Goal: Task Accomplishment & Management: Manage account settings

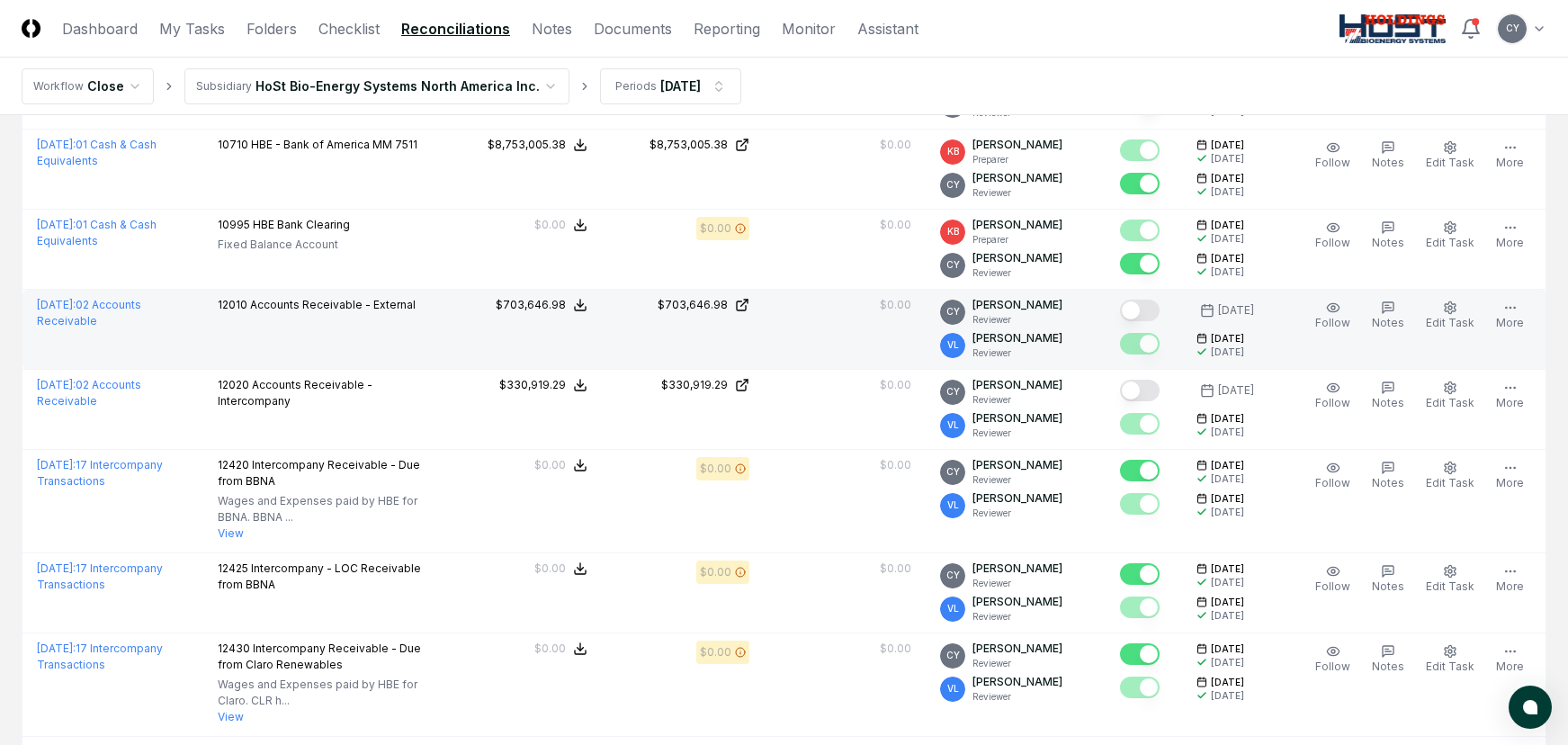
scroll to position [360, 0]
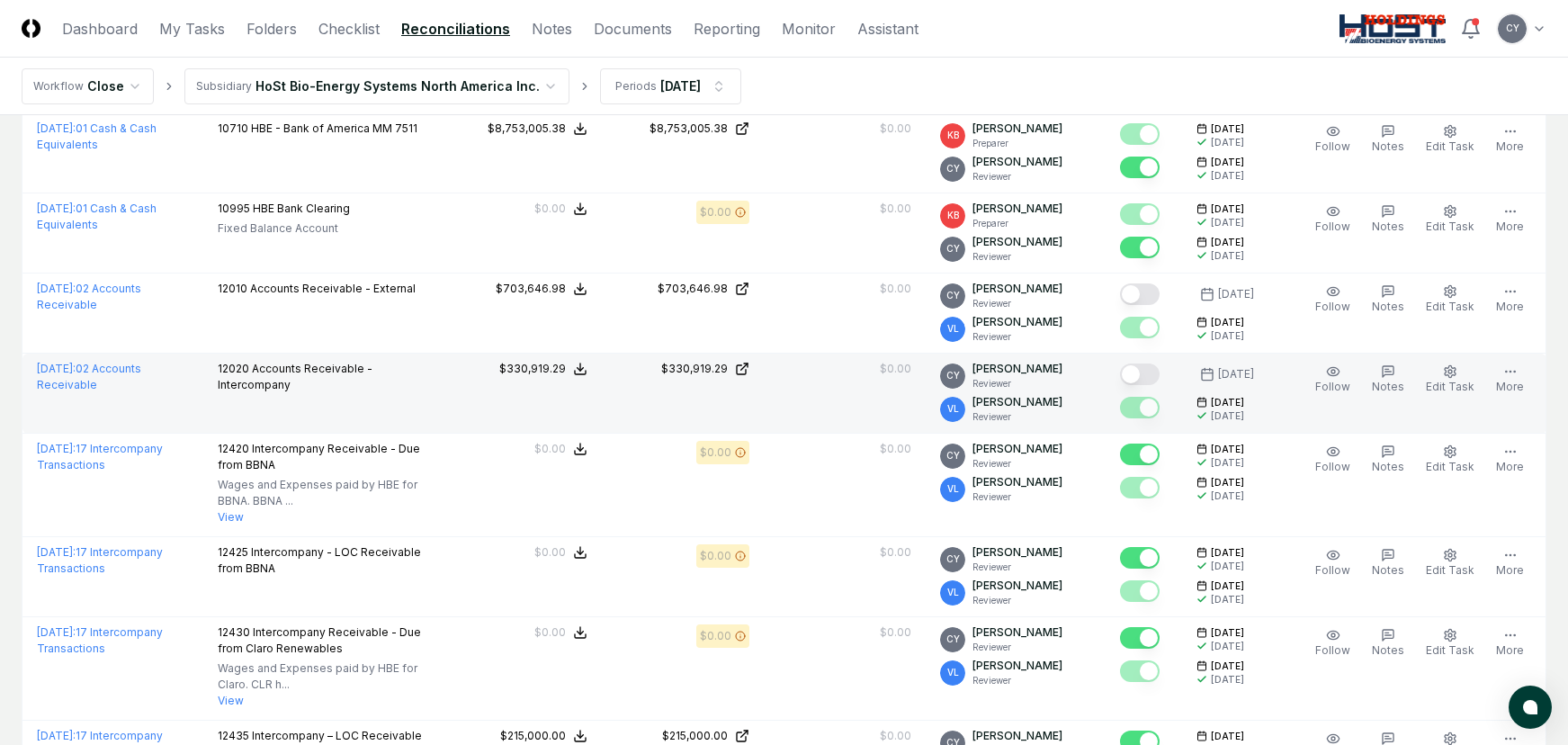
click at [1159, 369] on button "Mark complete" at bounding box center [1139, 375] width 40 height 22
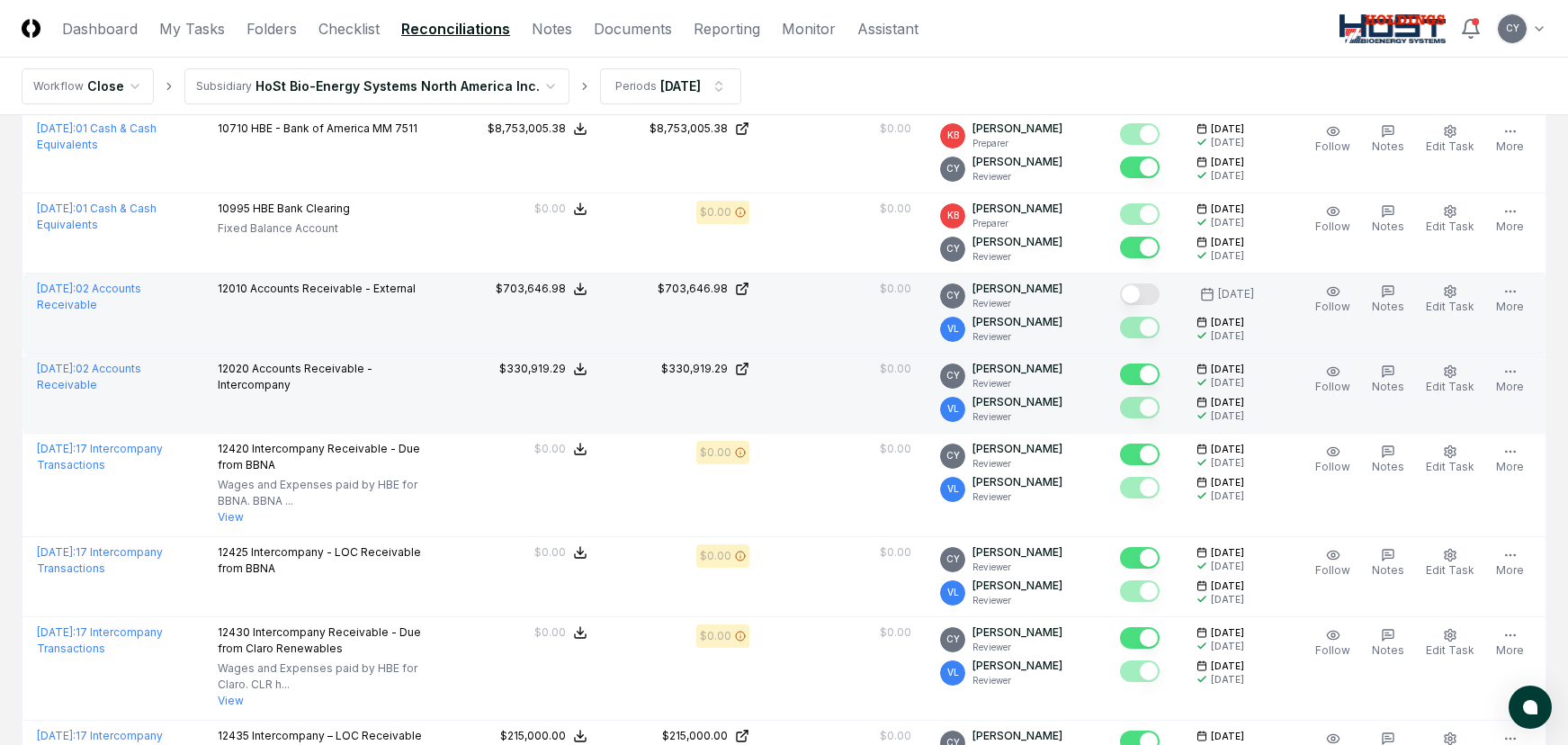
click at [1159, 290] on button "Mark complete" at bounding box center [1139, 294] width 40 height 22
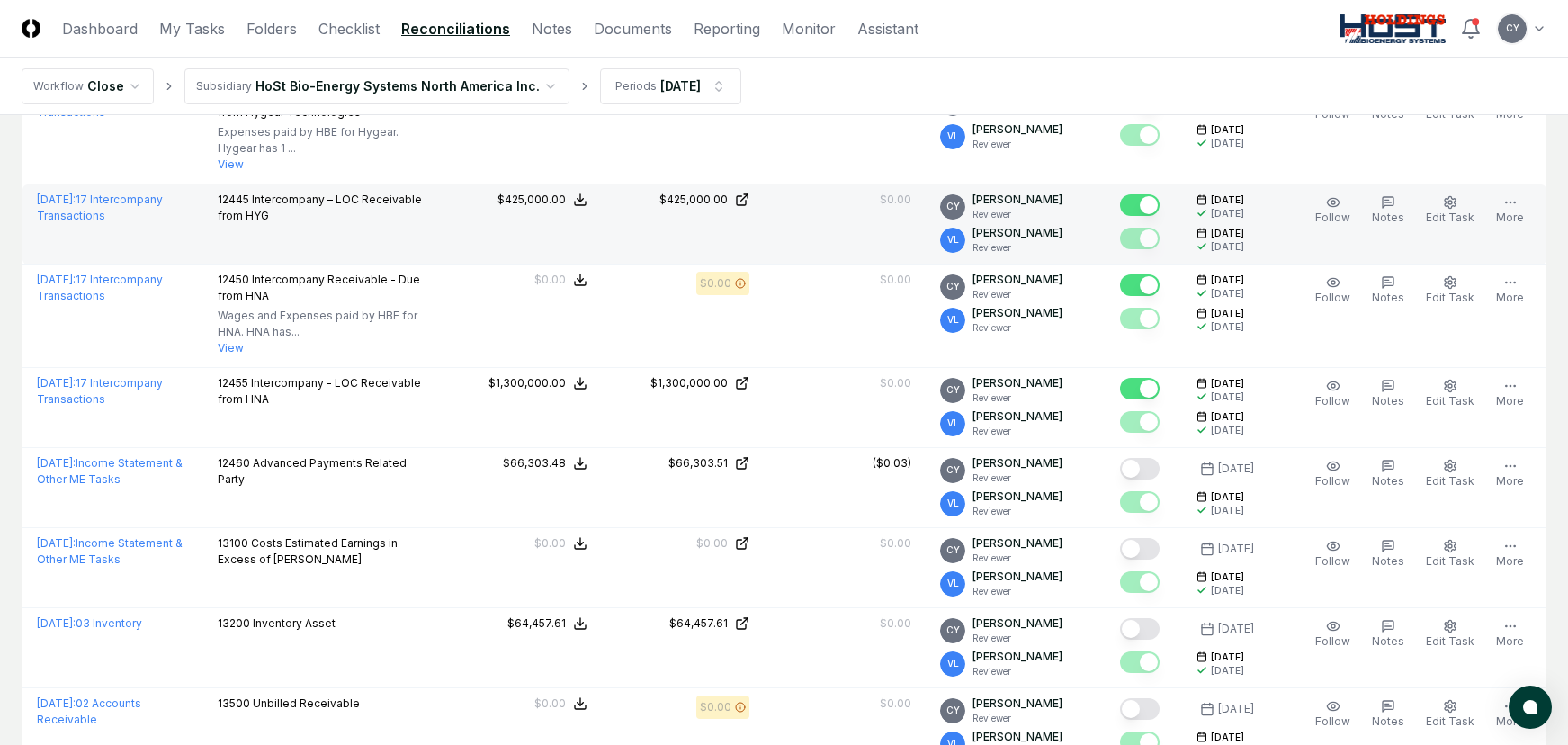
scroll to position [1170, 0]
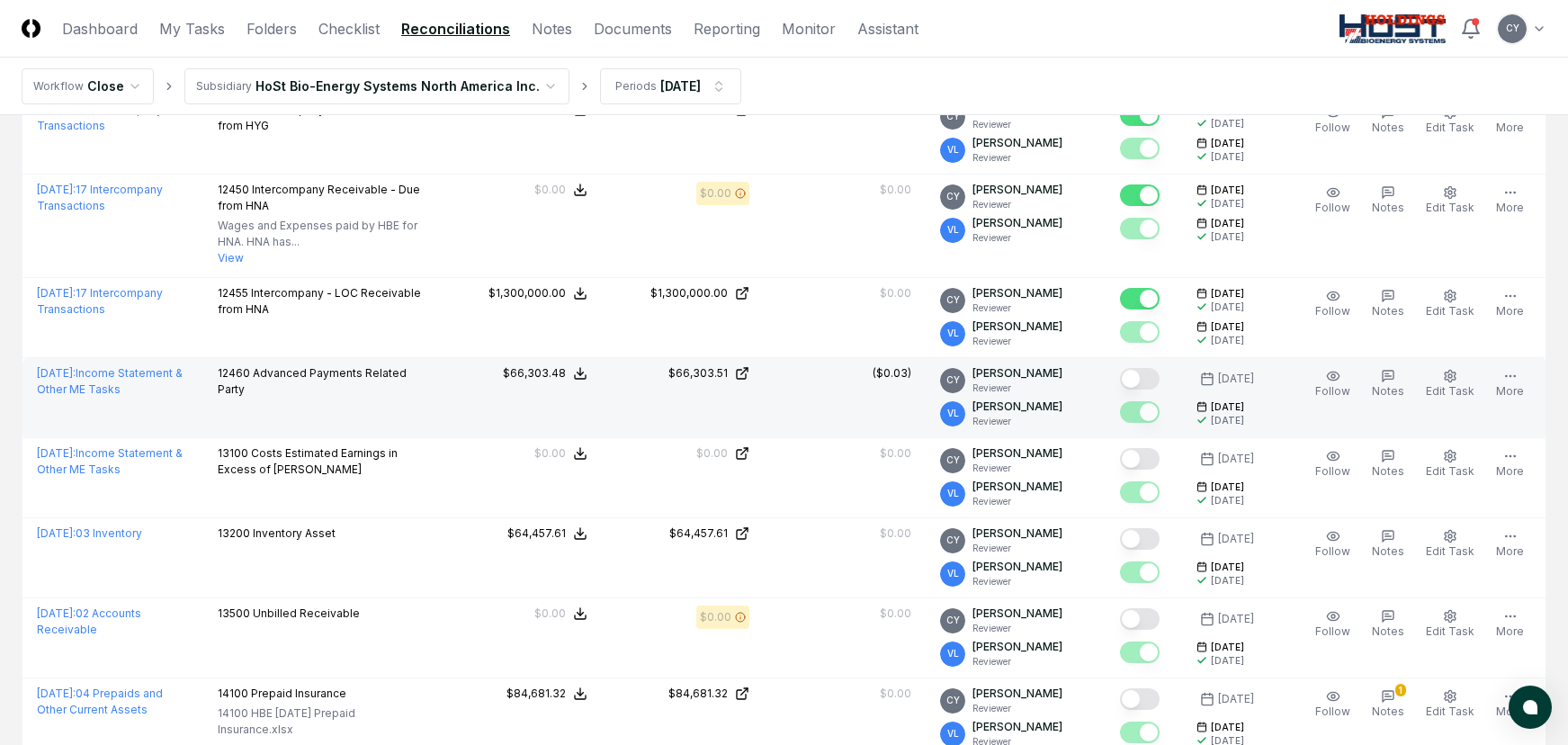
click at [1159, 373] on button "Mark complete" at bounding box center [1139, 379] width 40 height 22
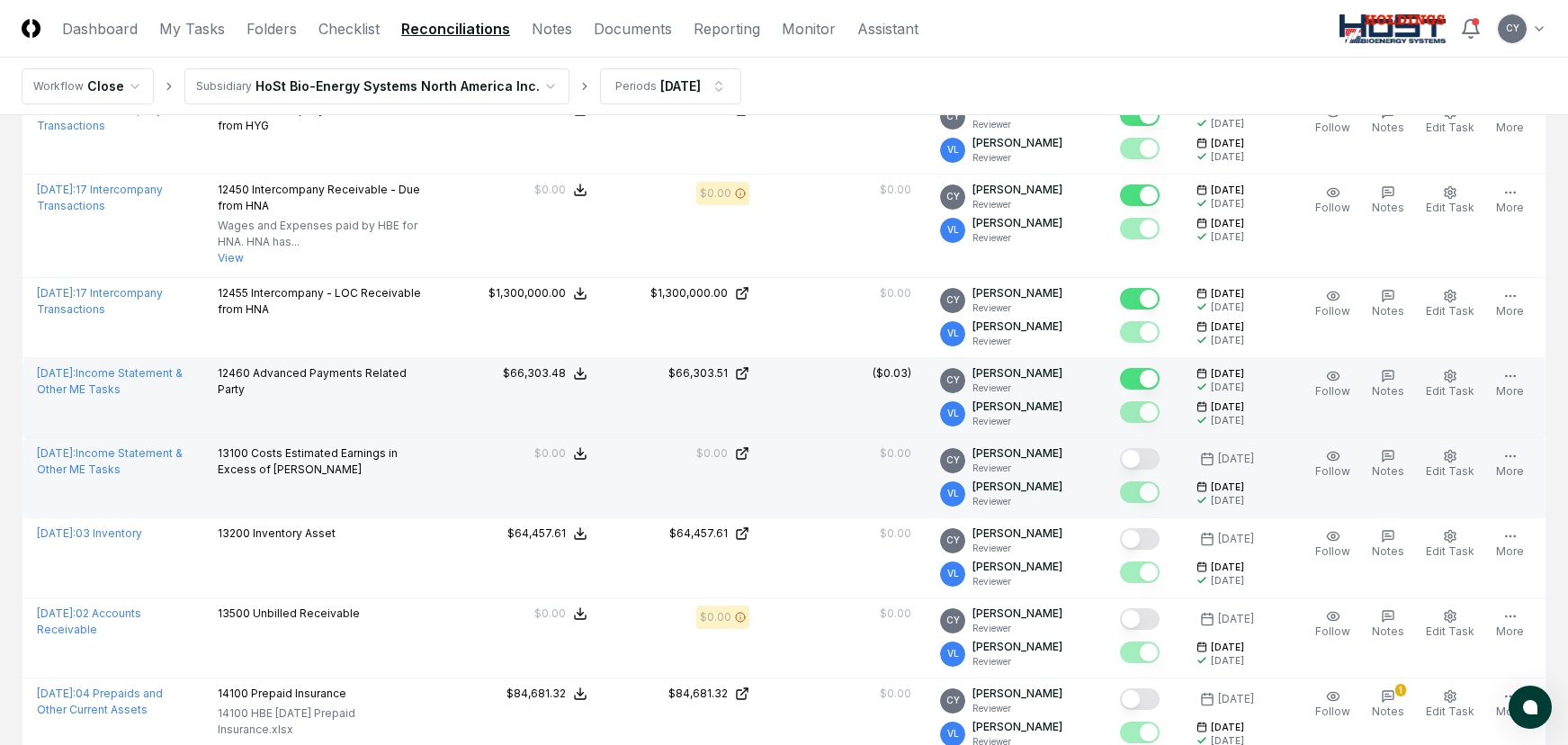
click at [1159, 453] on button "Mark complete" at bounding box center [1139, 459] width 40 height 22
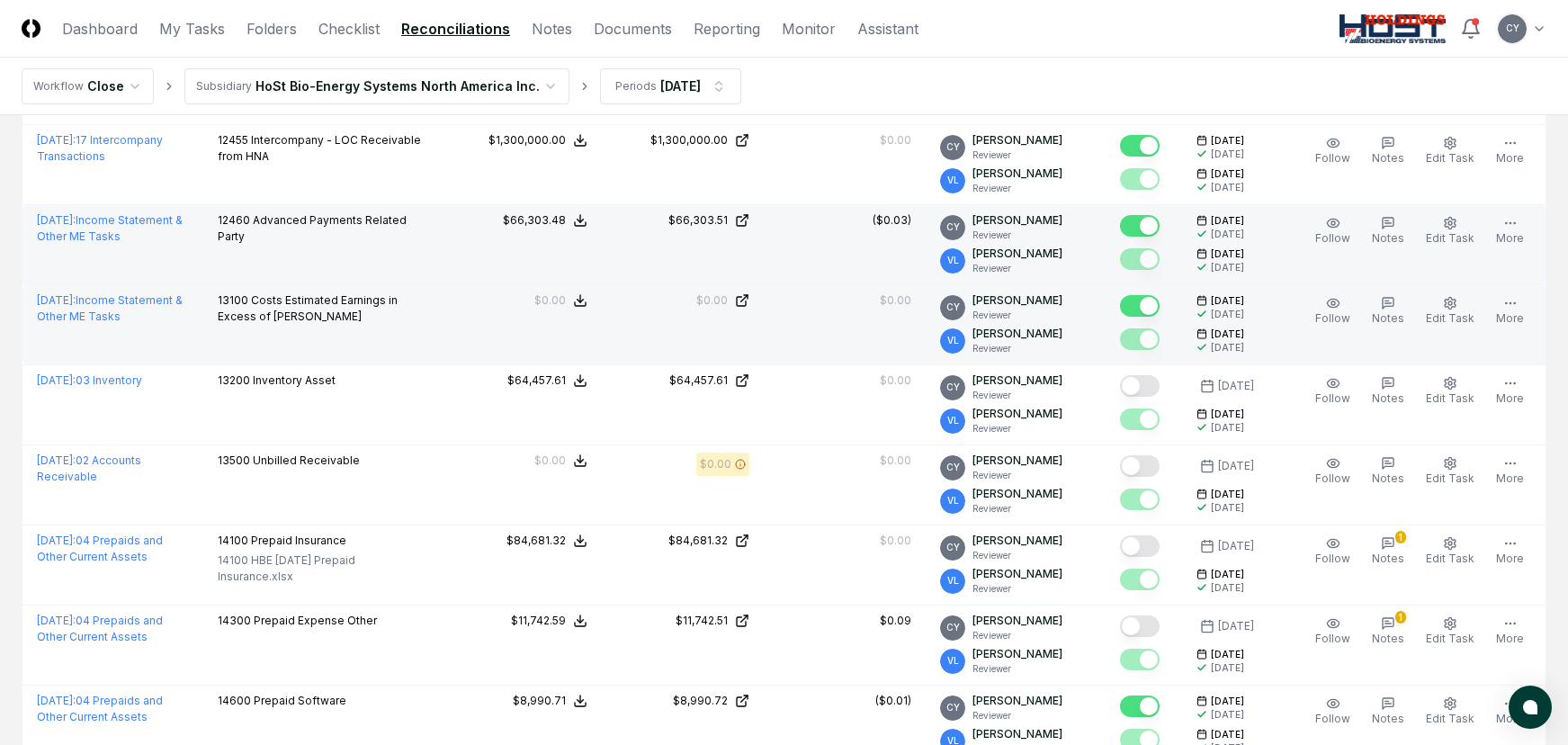
scroll to position [1349, 0]
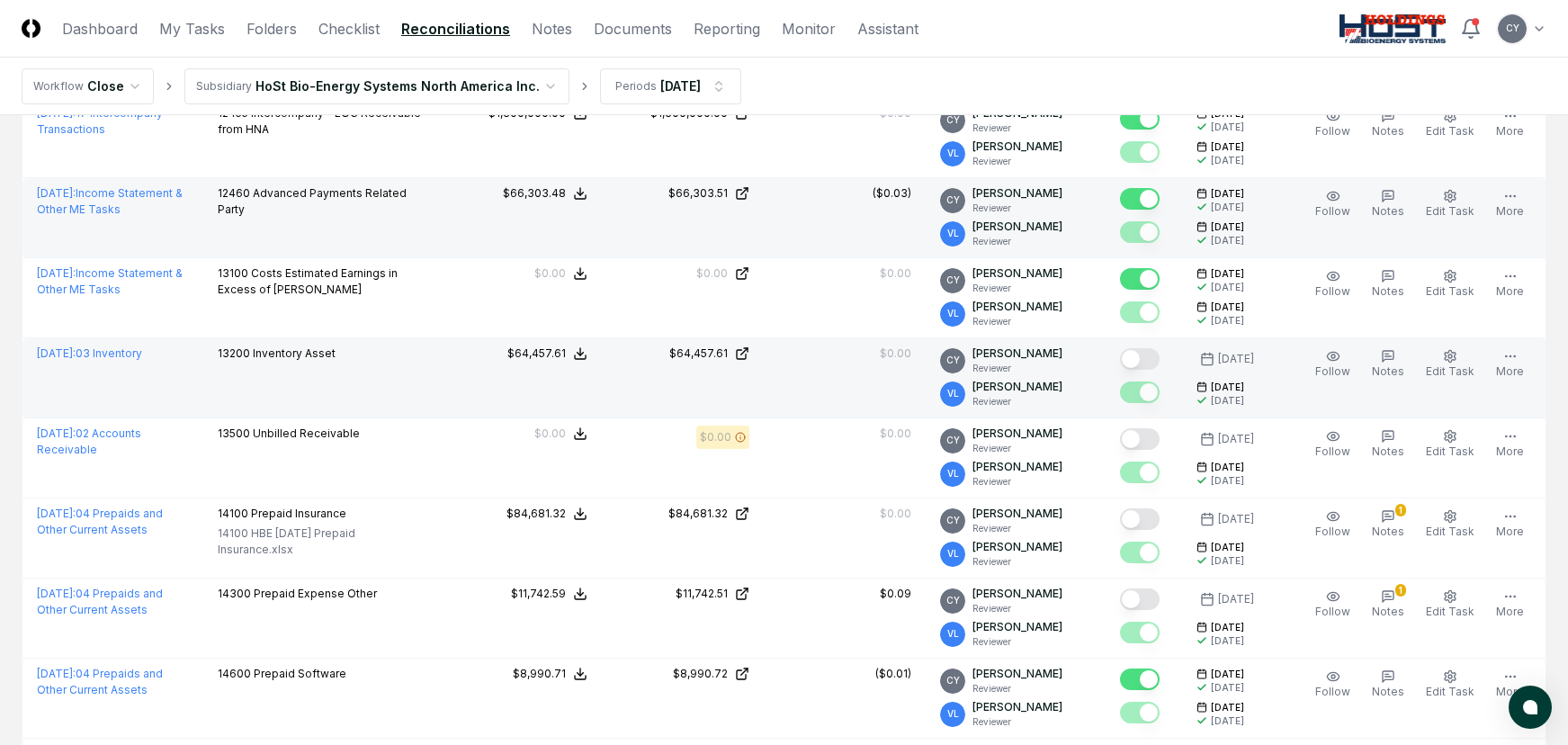
click at [1159, 358] on button "Mark complete" at bounding box center [1139, 359] width 40 height 22
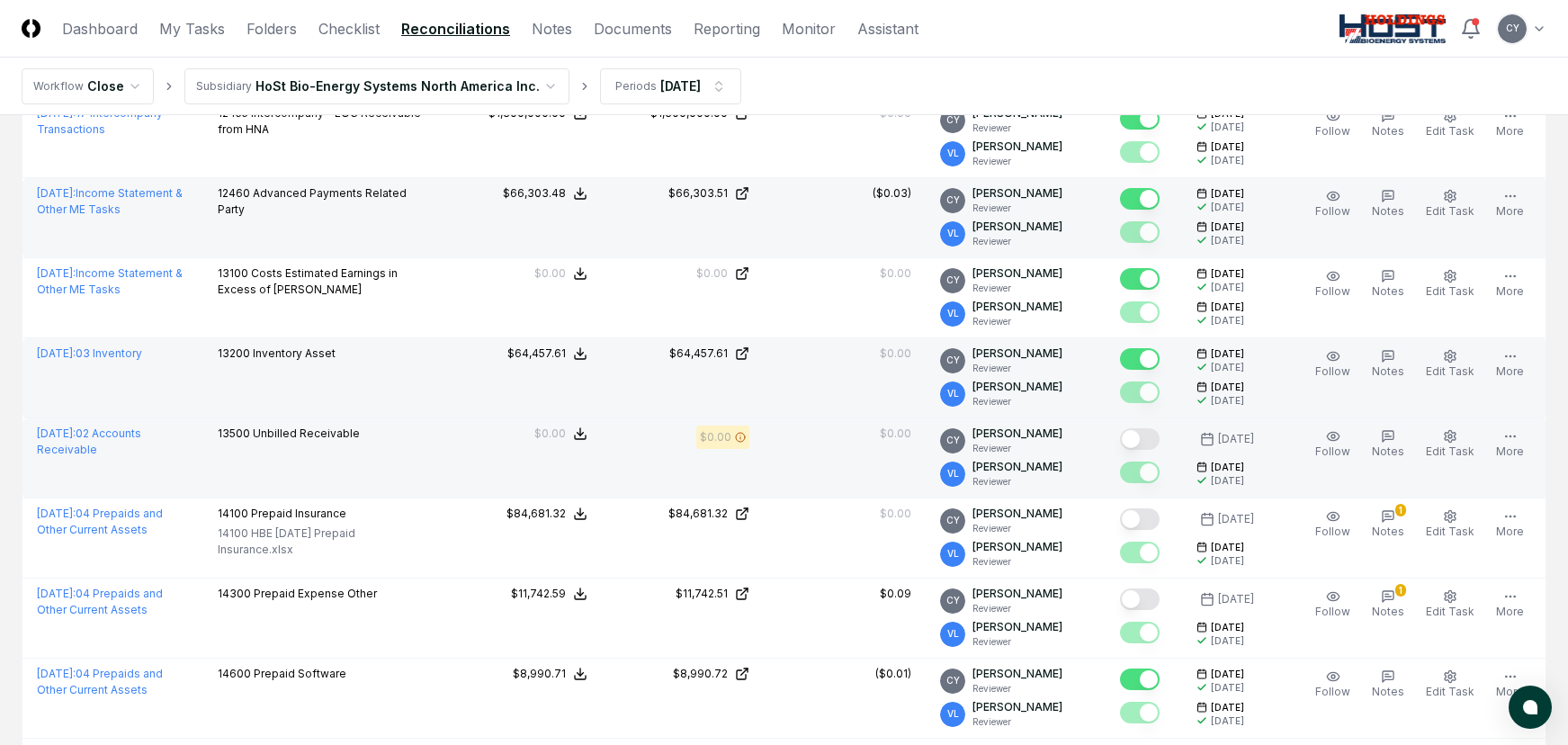
click at [1159, 436] on button "Mark complete" at bounding box center [1139, 440] width 40 height 22
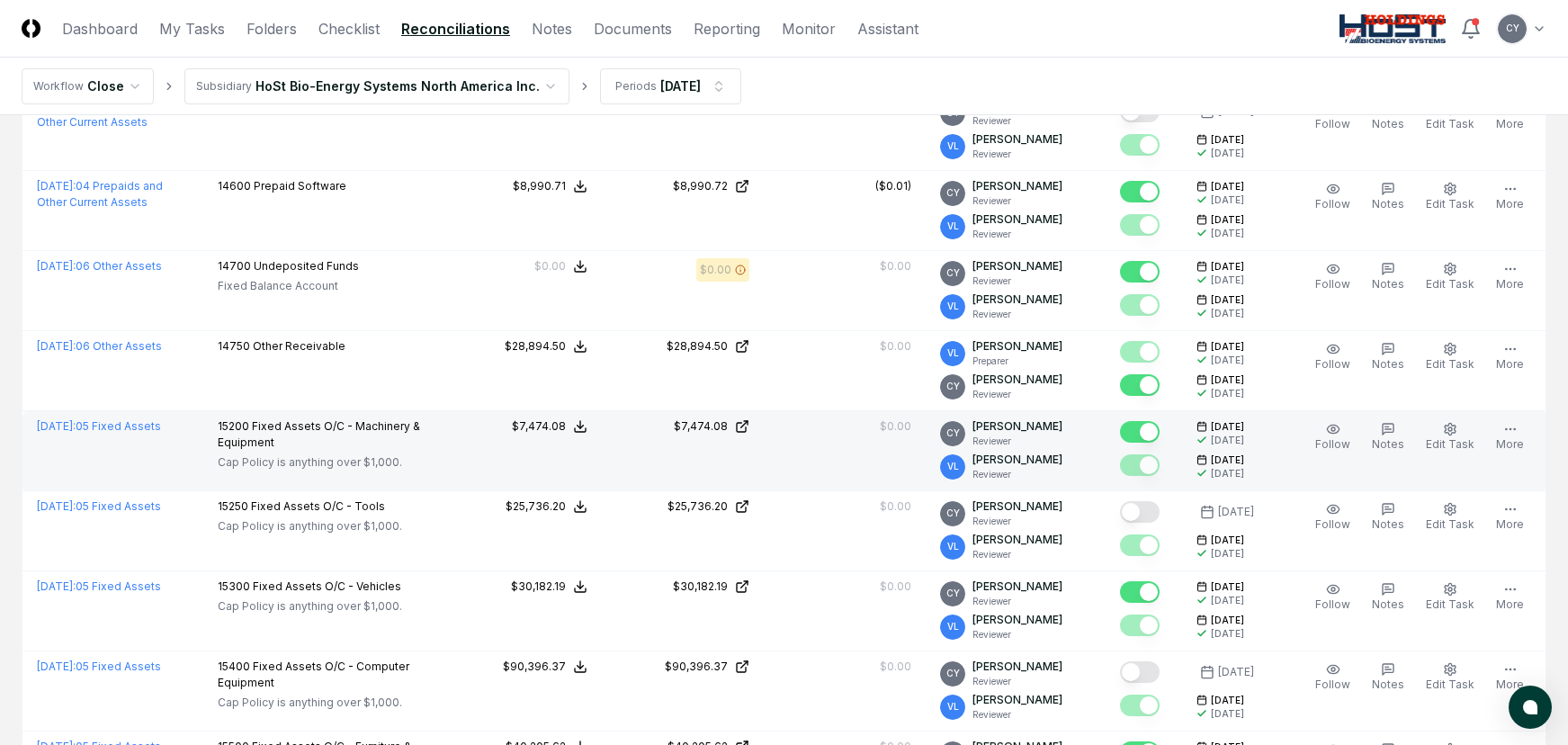
scroll to position [1890, 0]
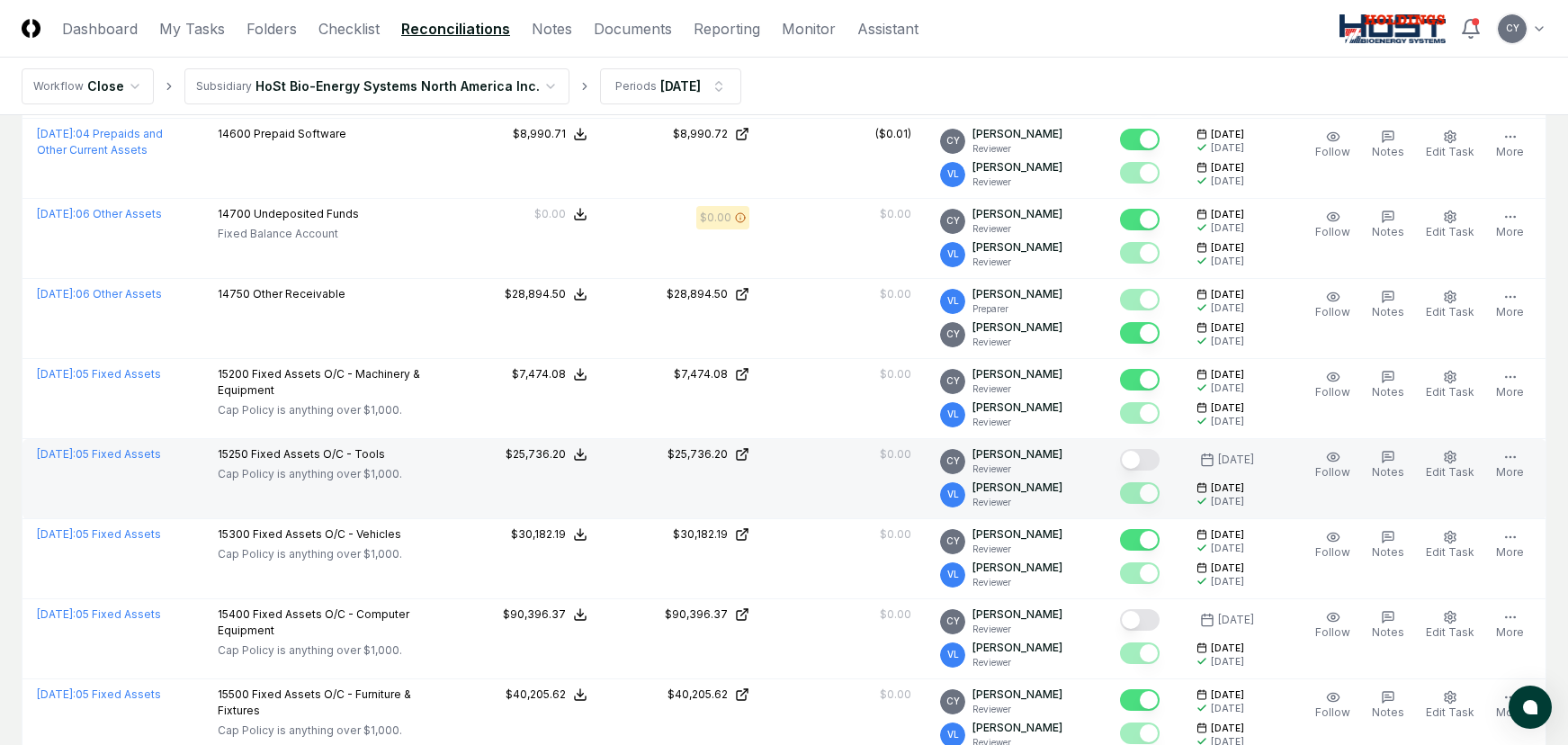
click at [1159, 460] on button "Mark complete" at bounding box center [1139, 460] width 40 height 22
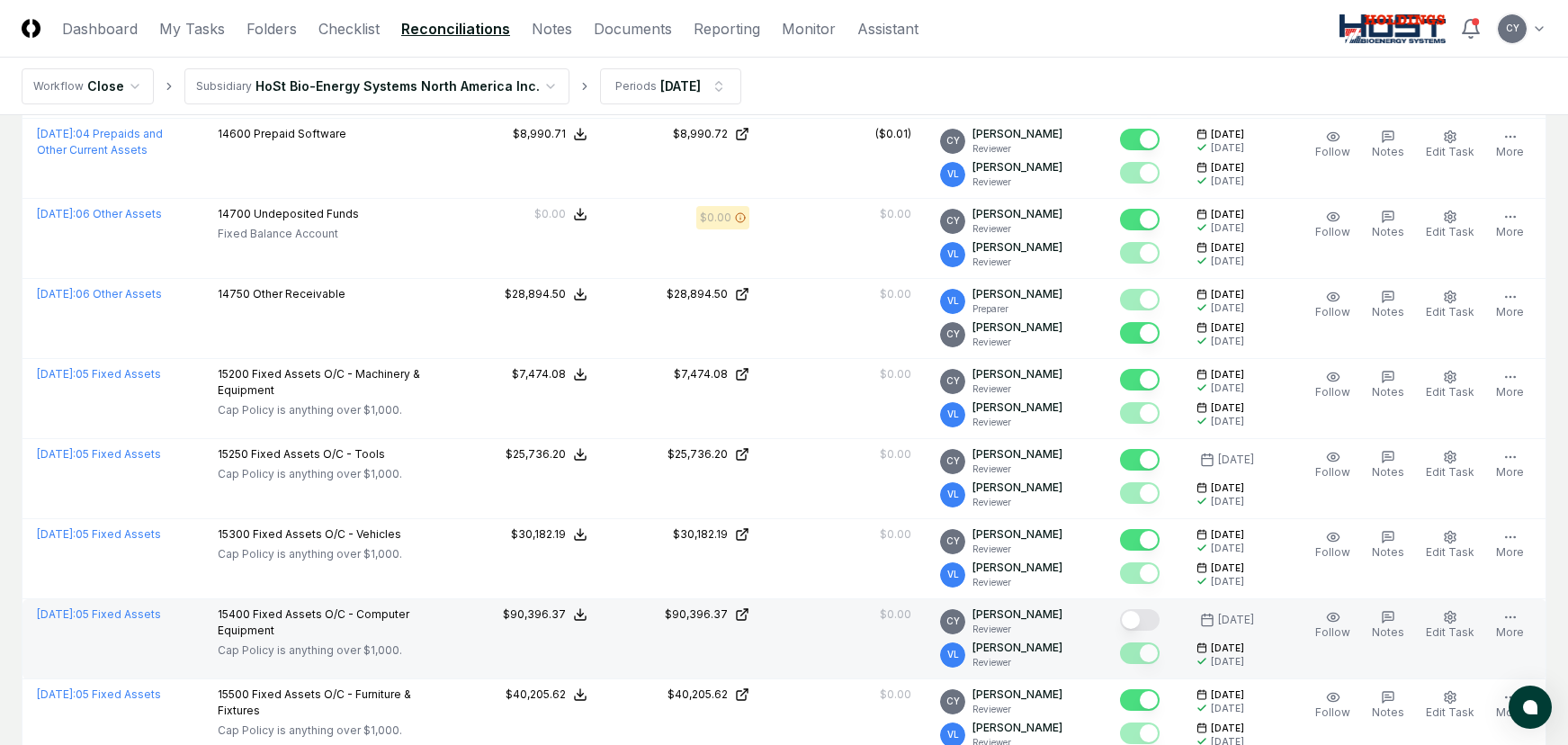
click at [1159, 611] on button "Mark complete" at bounding box center [1139, 620] width 40 height 22
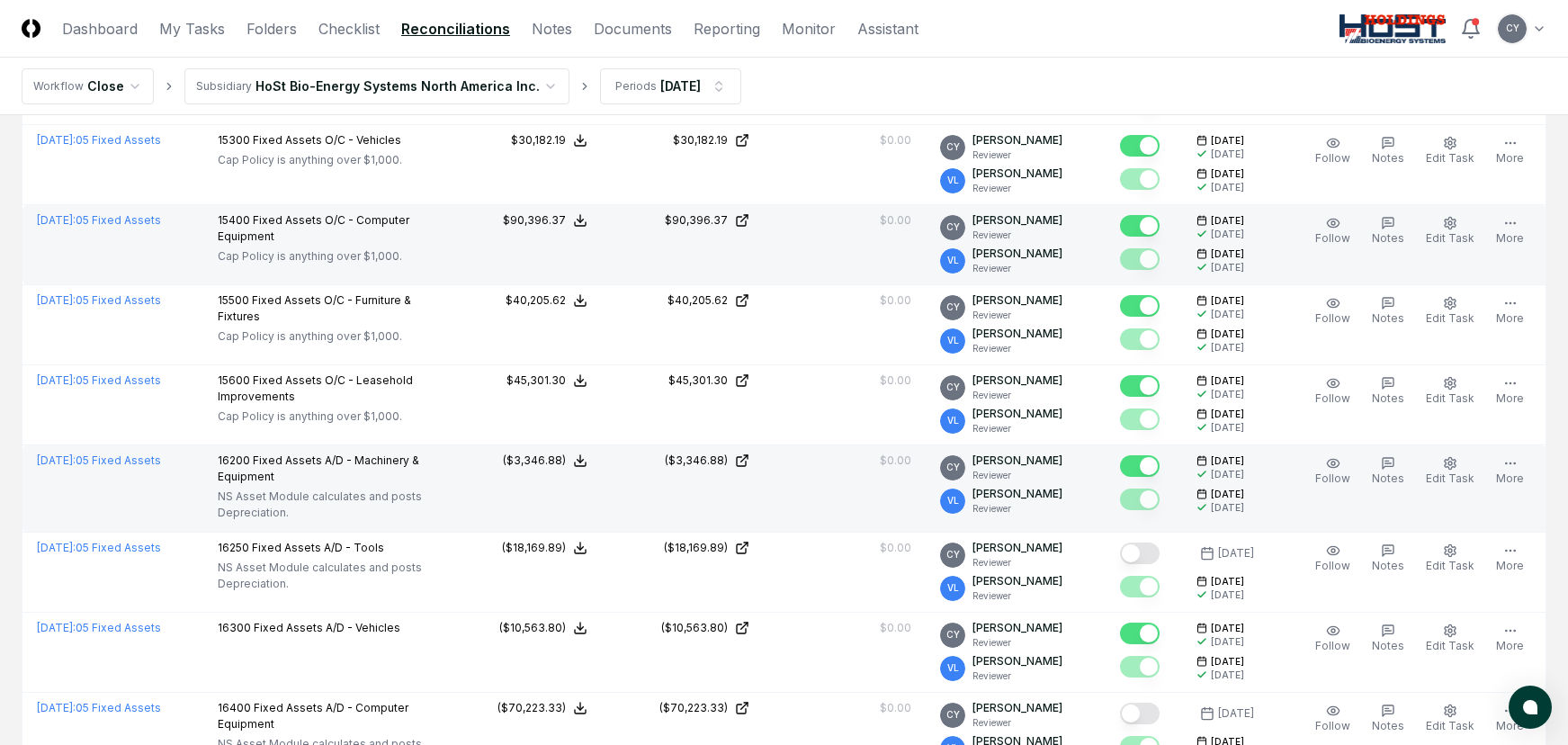
scroll to position [2340, 0]
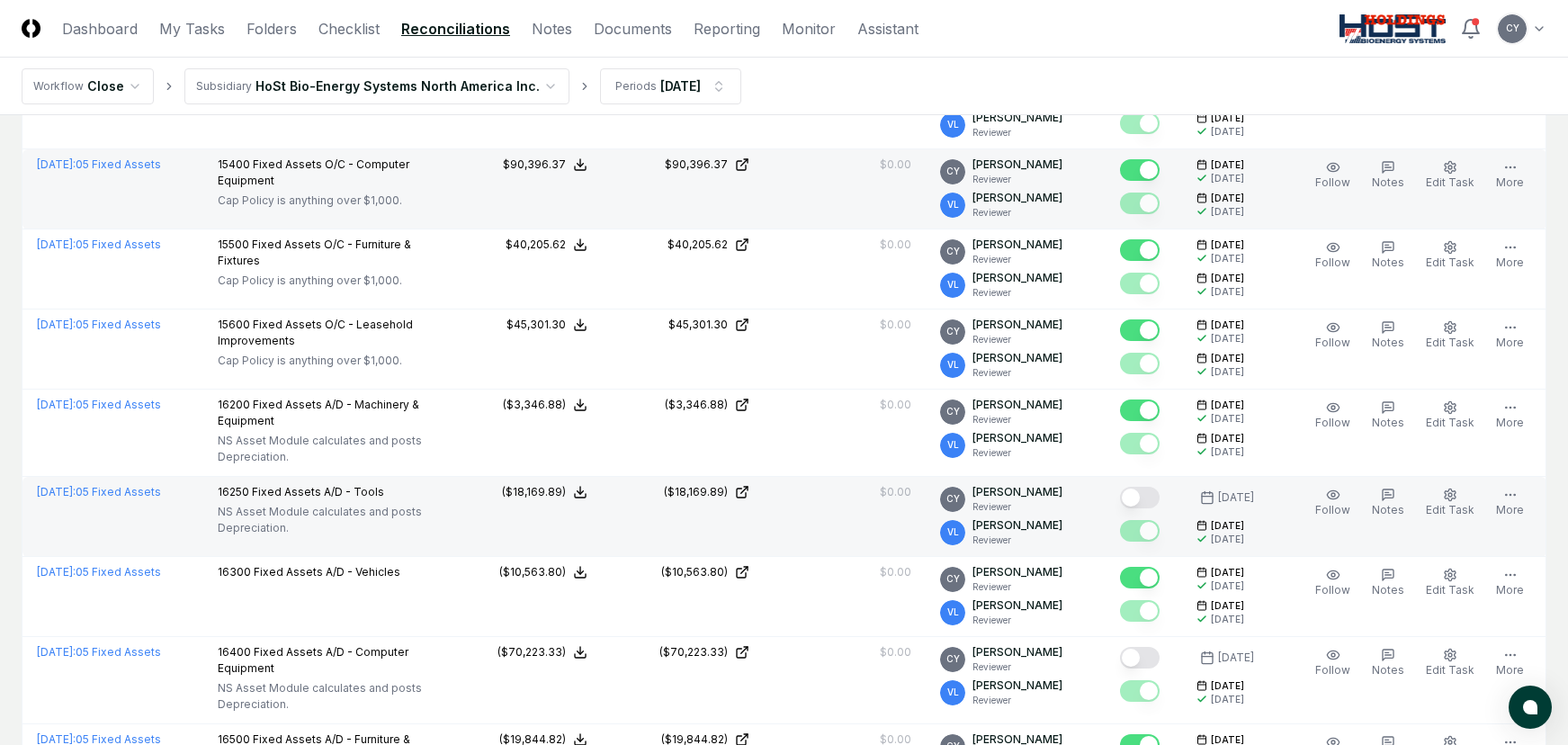
click at [1158, 496] on button "Mark complete" at bounding box center [1139, 498] width 40 height 22
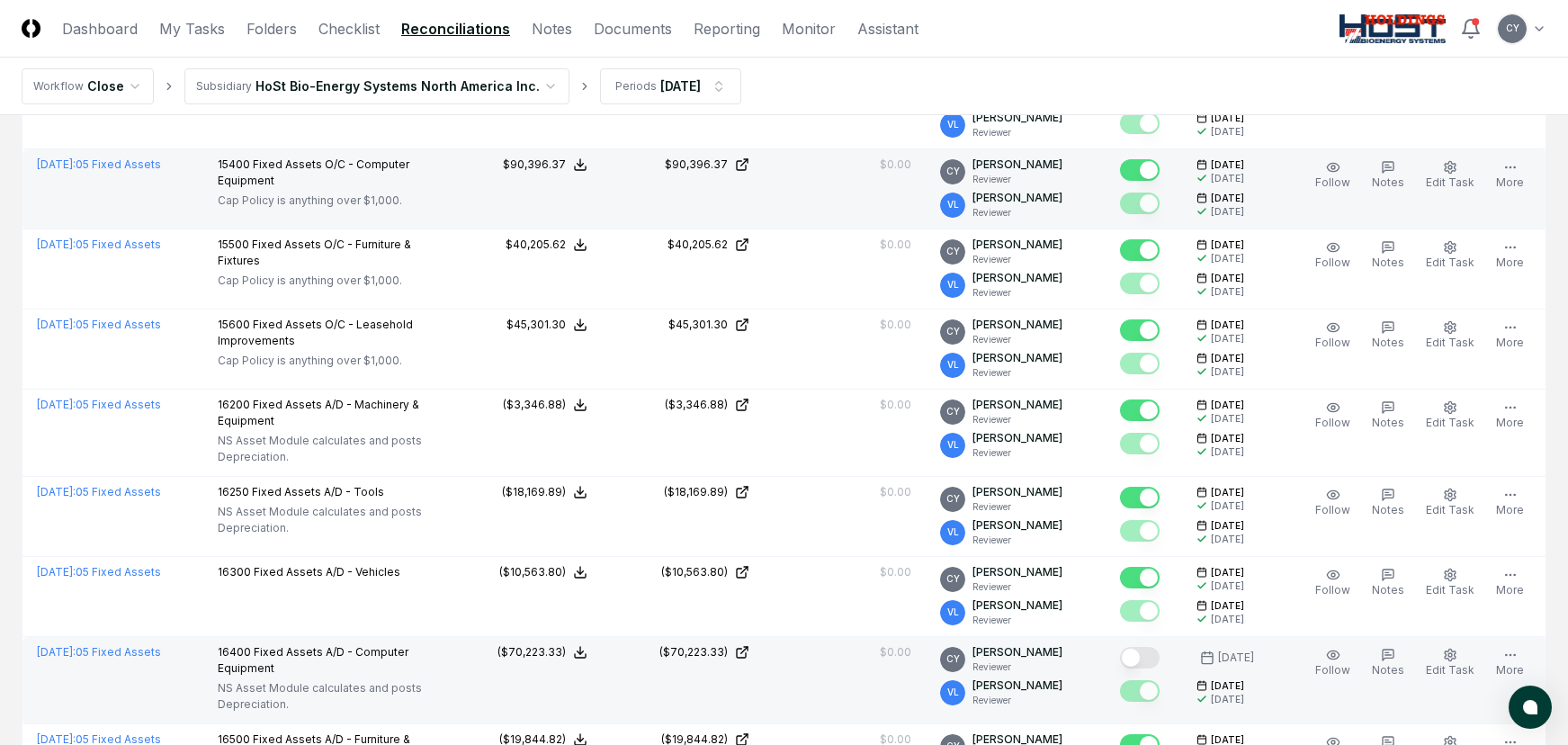
click at [1158, 653] on button "Mark complete" at bounding box center [1139, 658] width 40 height 22
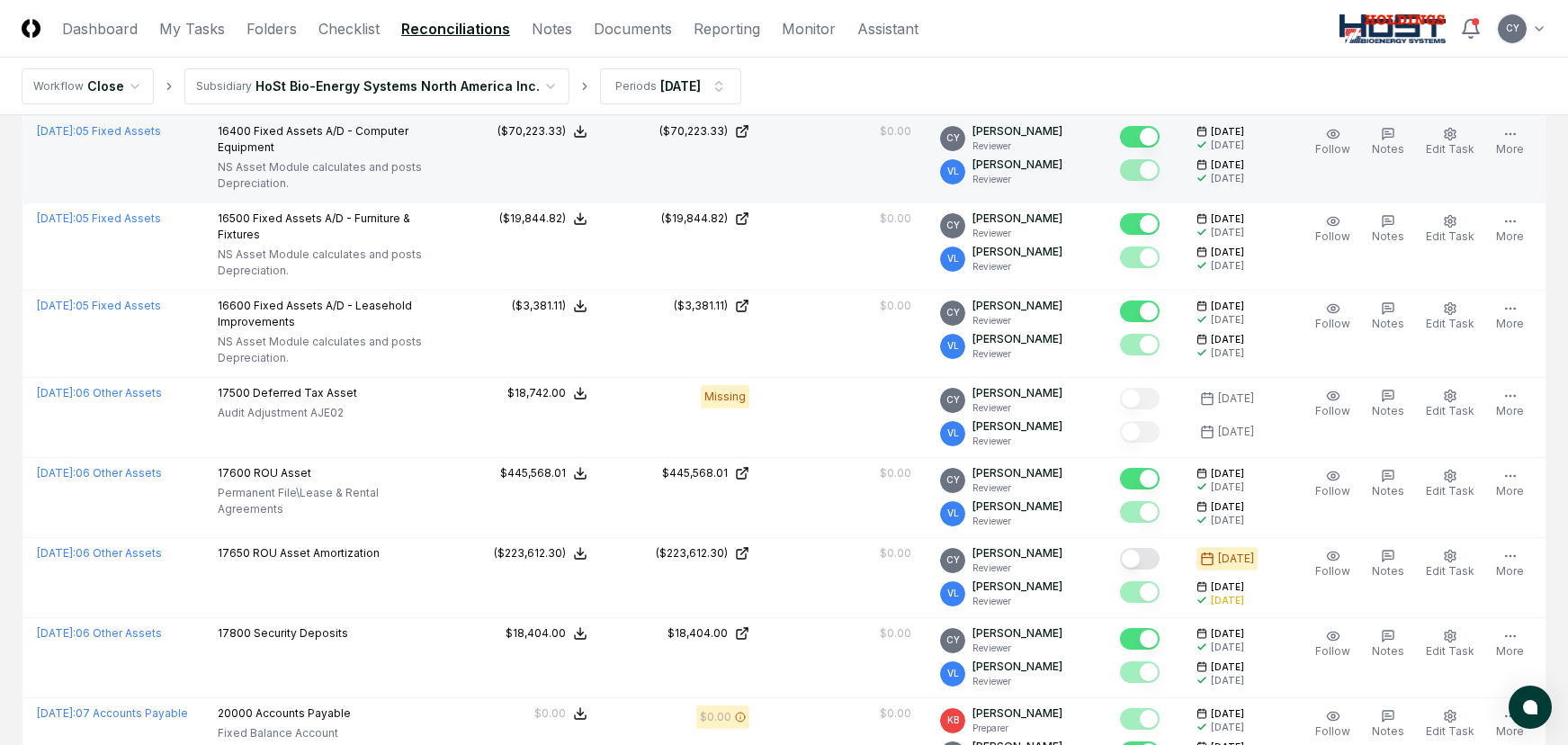
scroll to position [2879, 0]
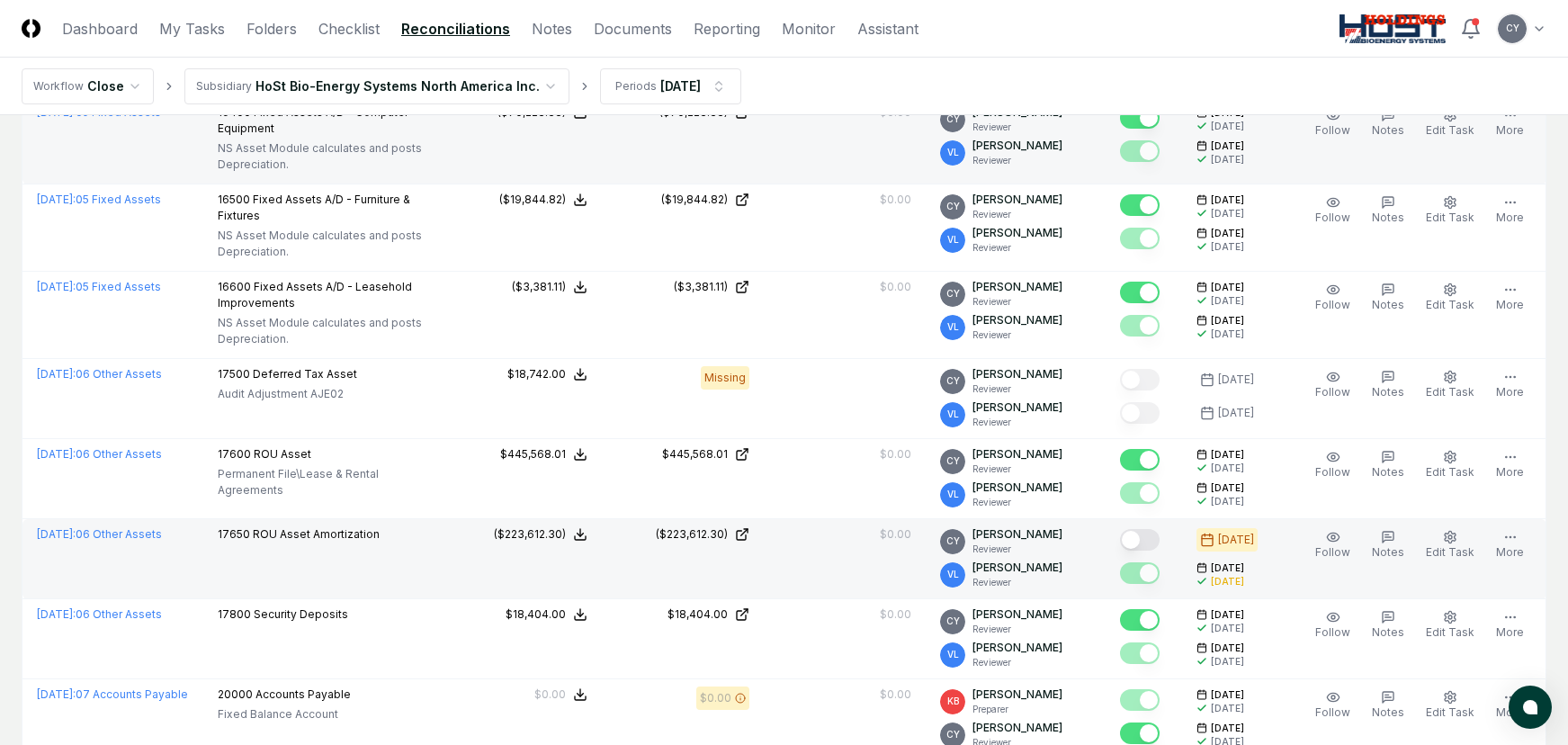
click at [1157, 546] on button "Mark complete" at bounding box center [1139, 541] width 40 height 22
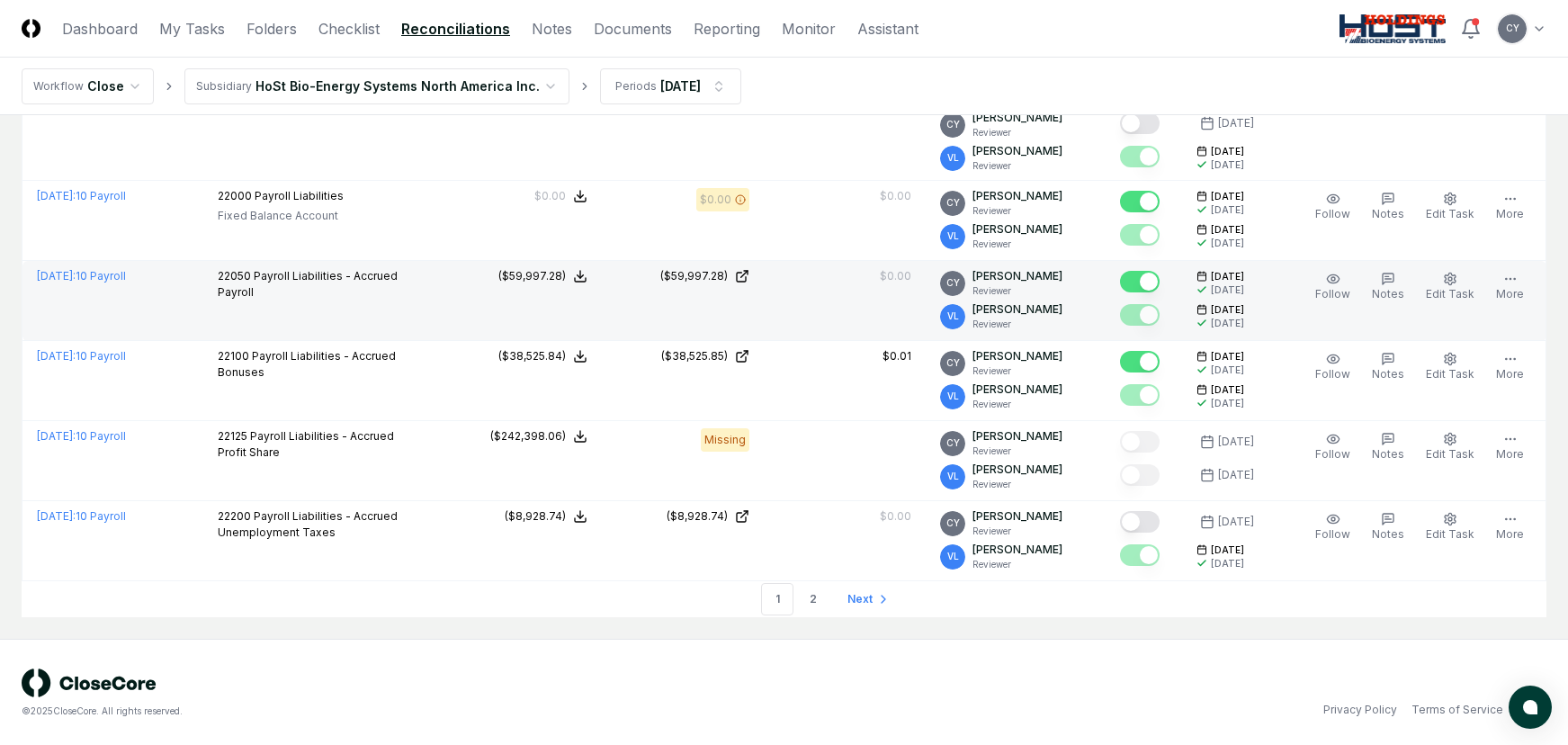
scroll to position [3955, 0]
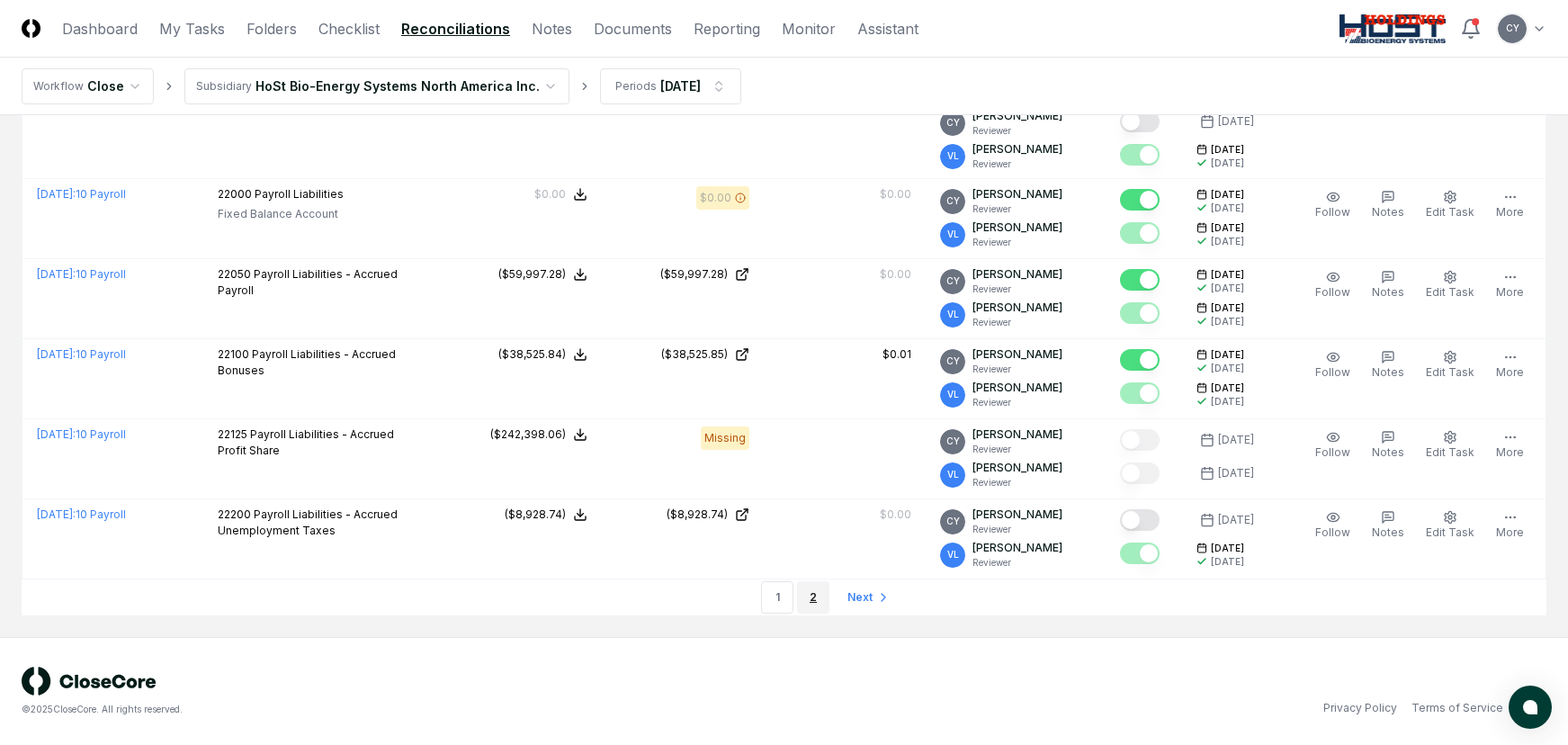
click at [810, 601] on link "2" at bounding box center [812, 597] width 32 height 32
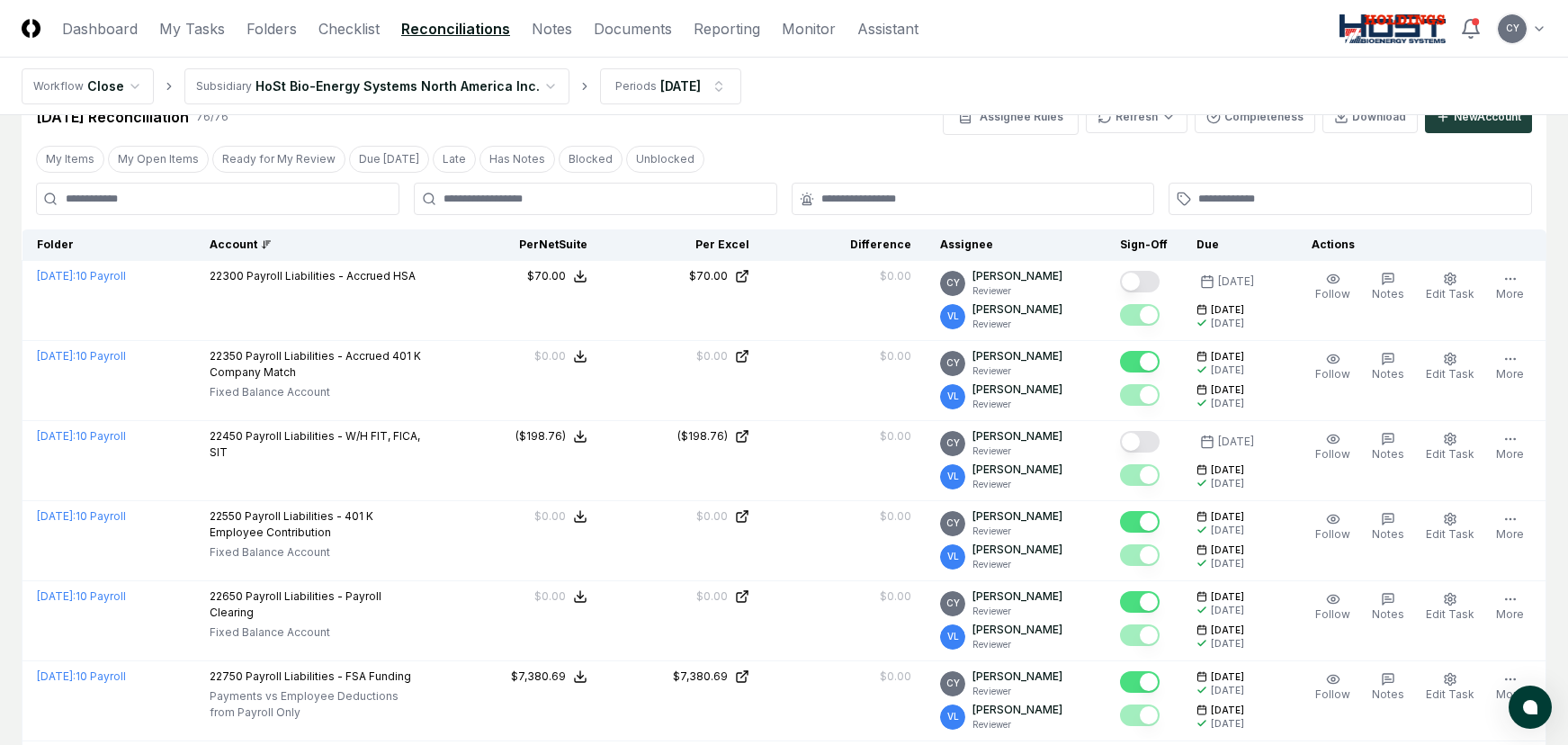
scroll to position [47, 0]
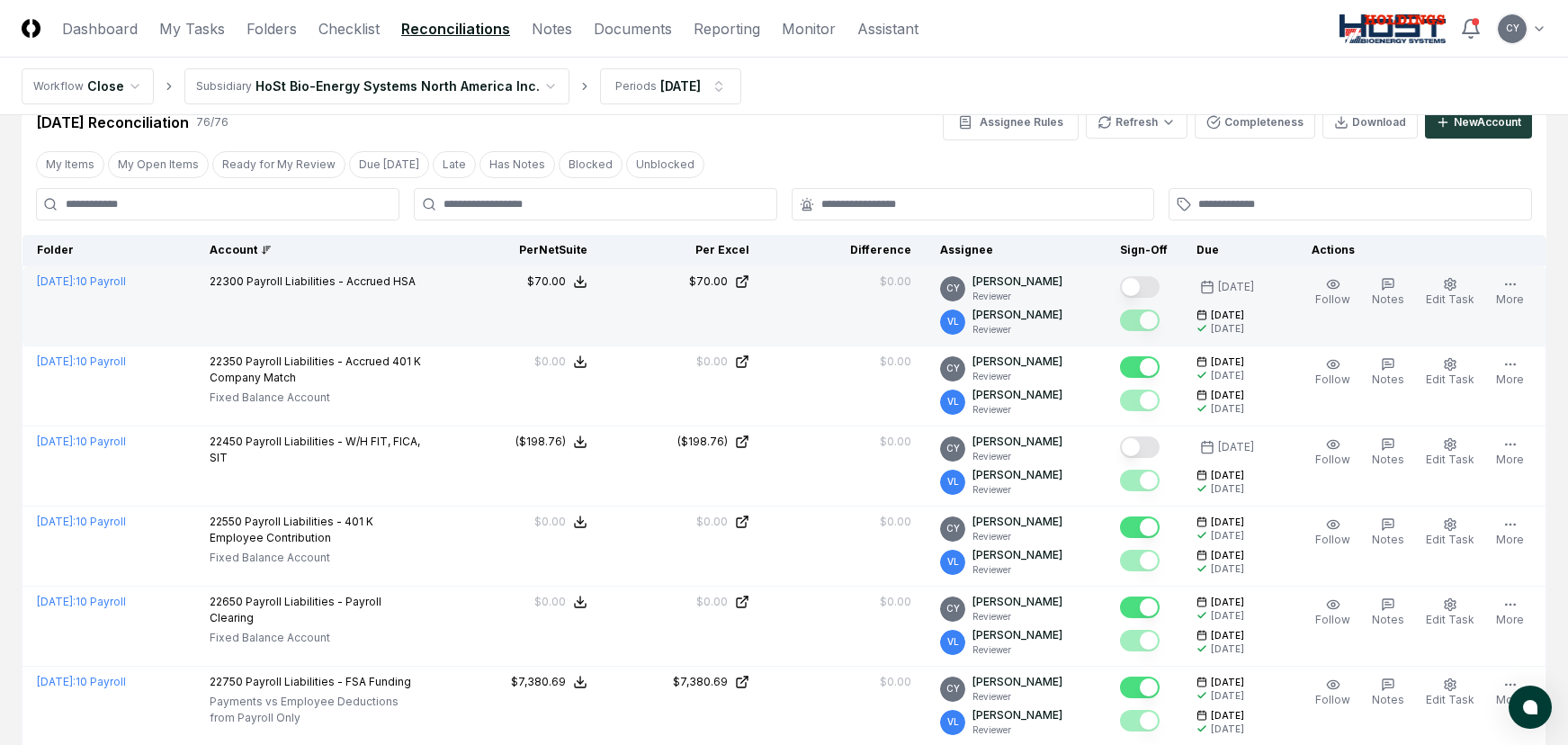
click at [1158, 282] on button "Mark complete" at bounding box center [1139, 287] width 40 height 22
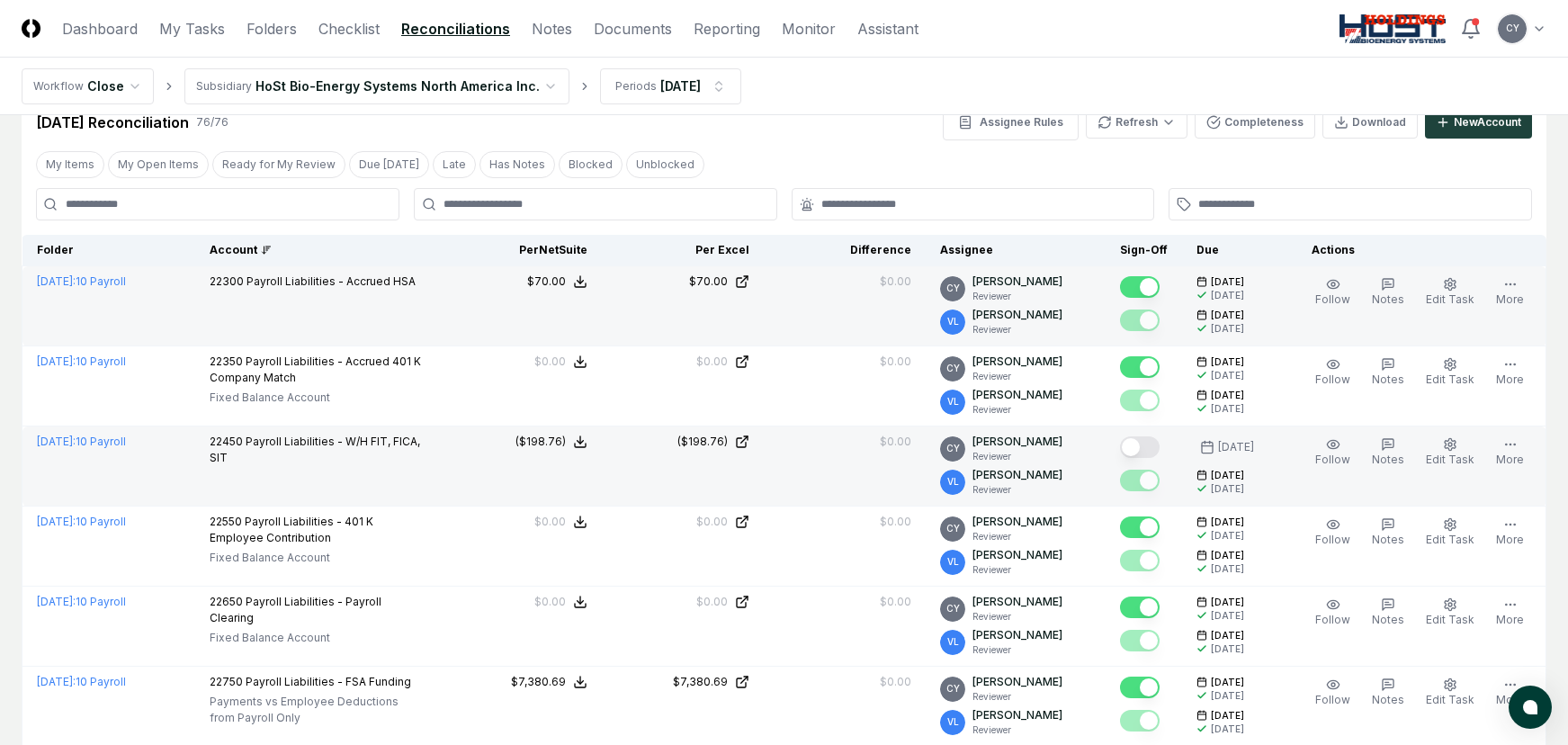
click at [1155, 449] on button "Mark complete" at bounding box center [1139, 448] width 40 height 22
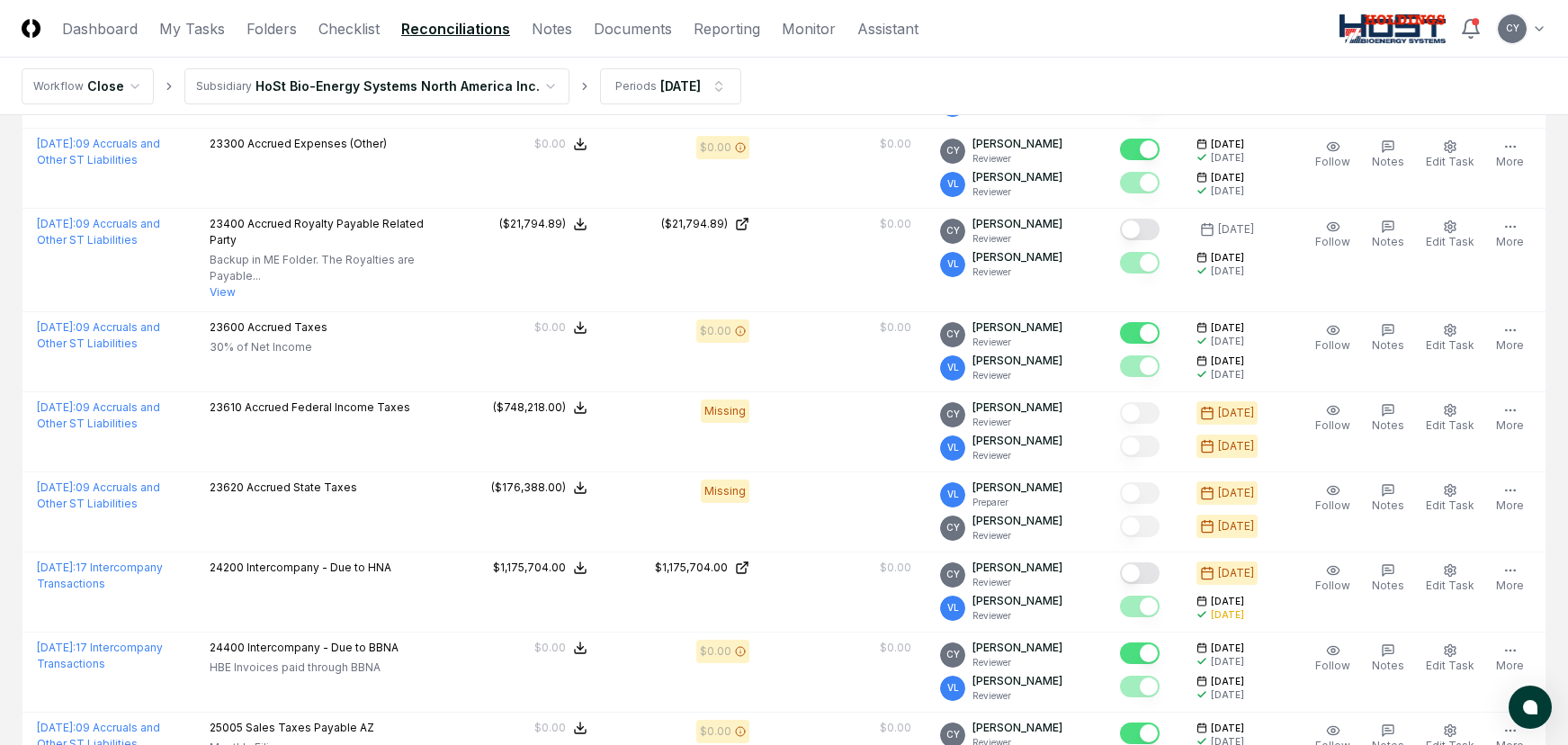
scroll to position [857, 0]
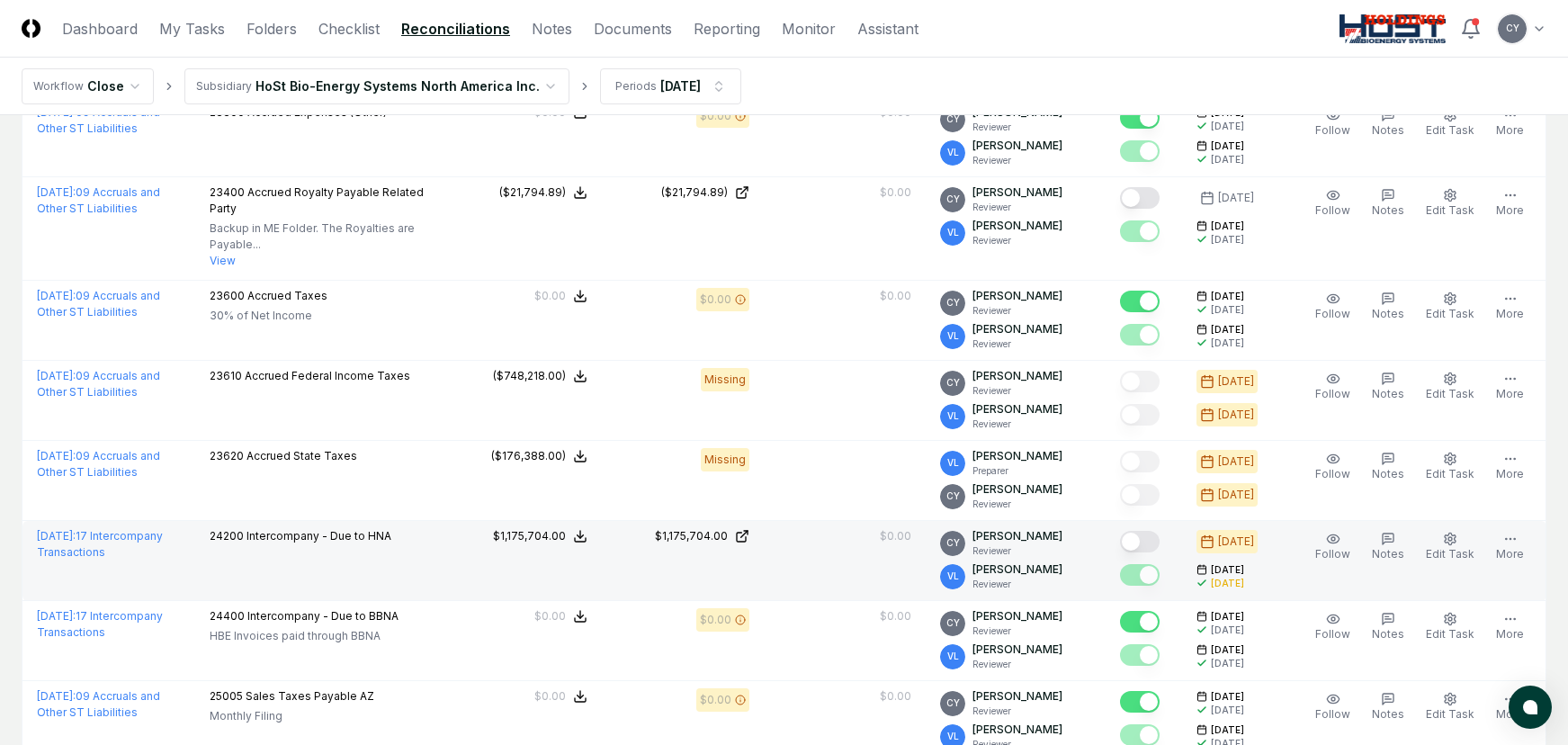
click at [1159, 542] on button "Mark complete" at bounding box center [1139, 542] width 40 height 22
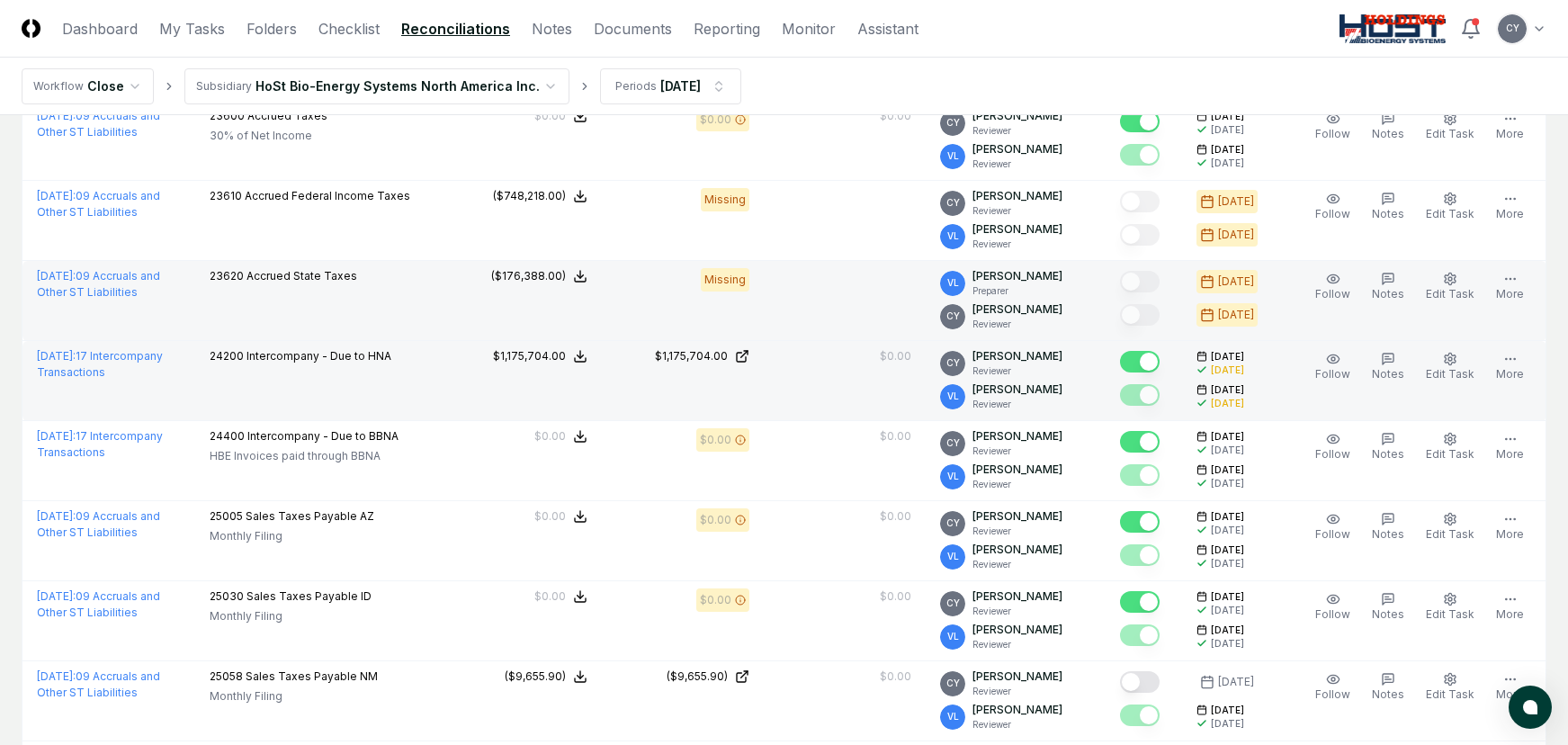
scroll to position [1127, 0]
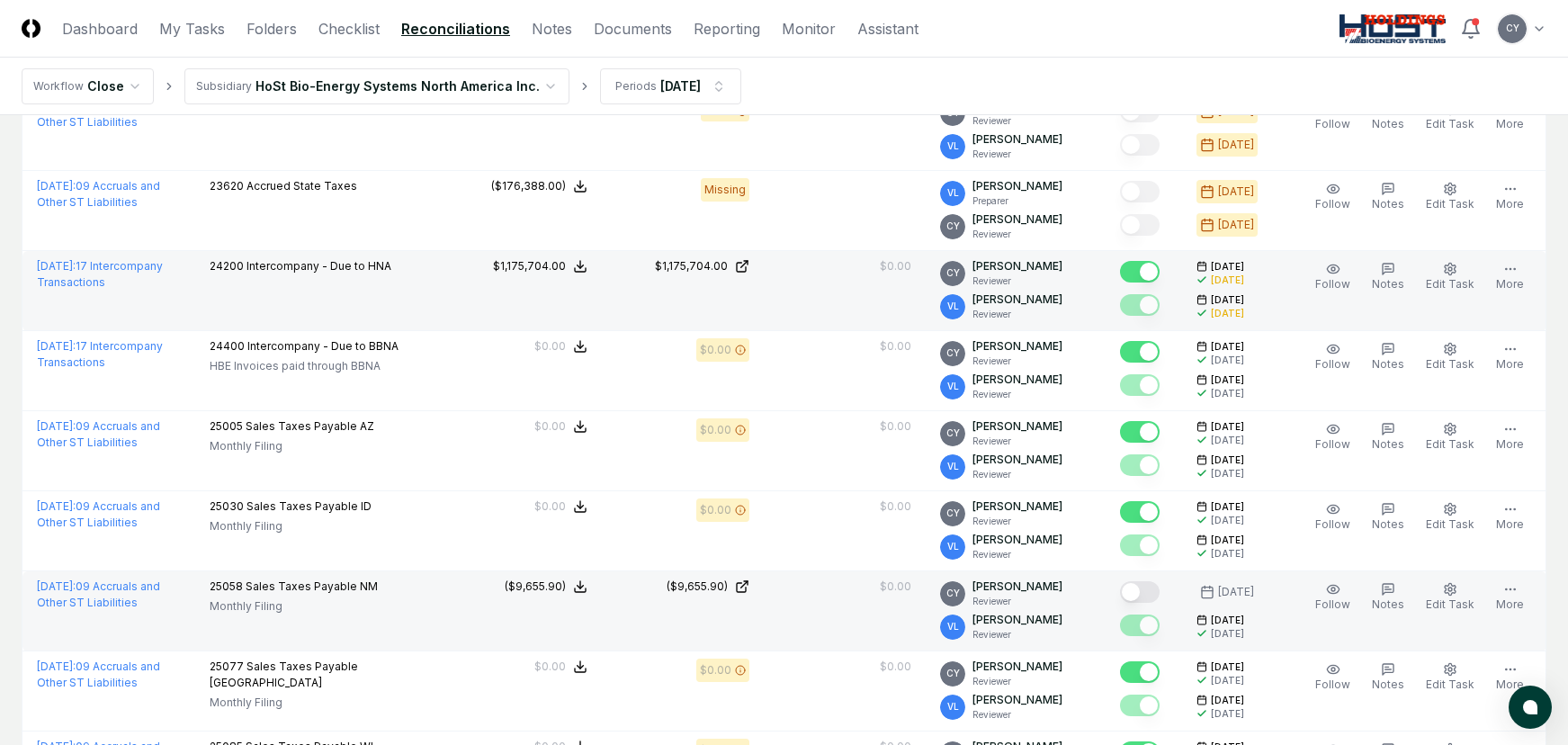
click at [1155, 591] on button "Mark complete" at bounding box center [1139, 592] width 40 height 22
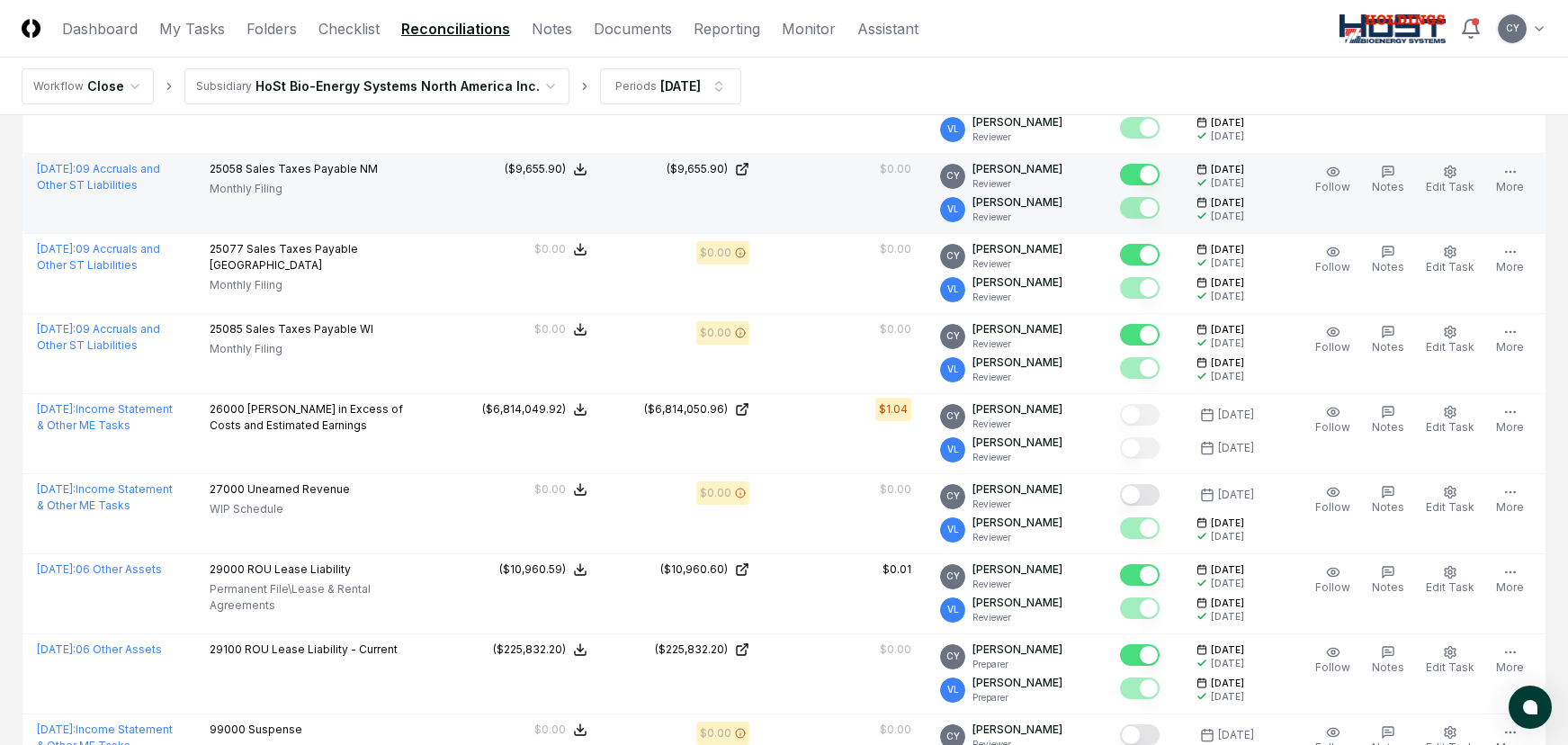
scroll to position [1577, 0]
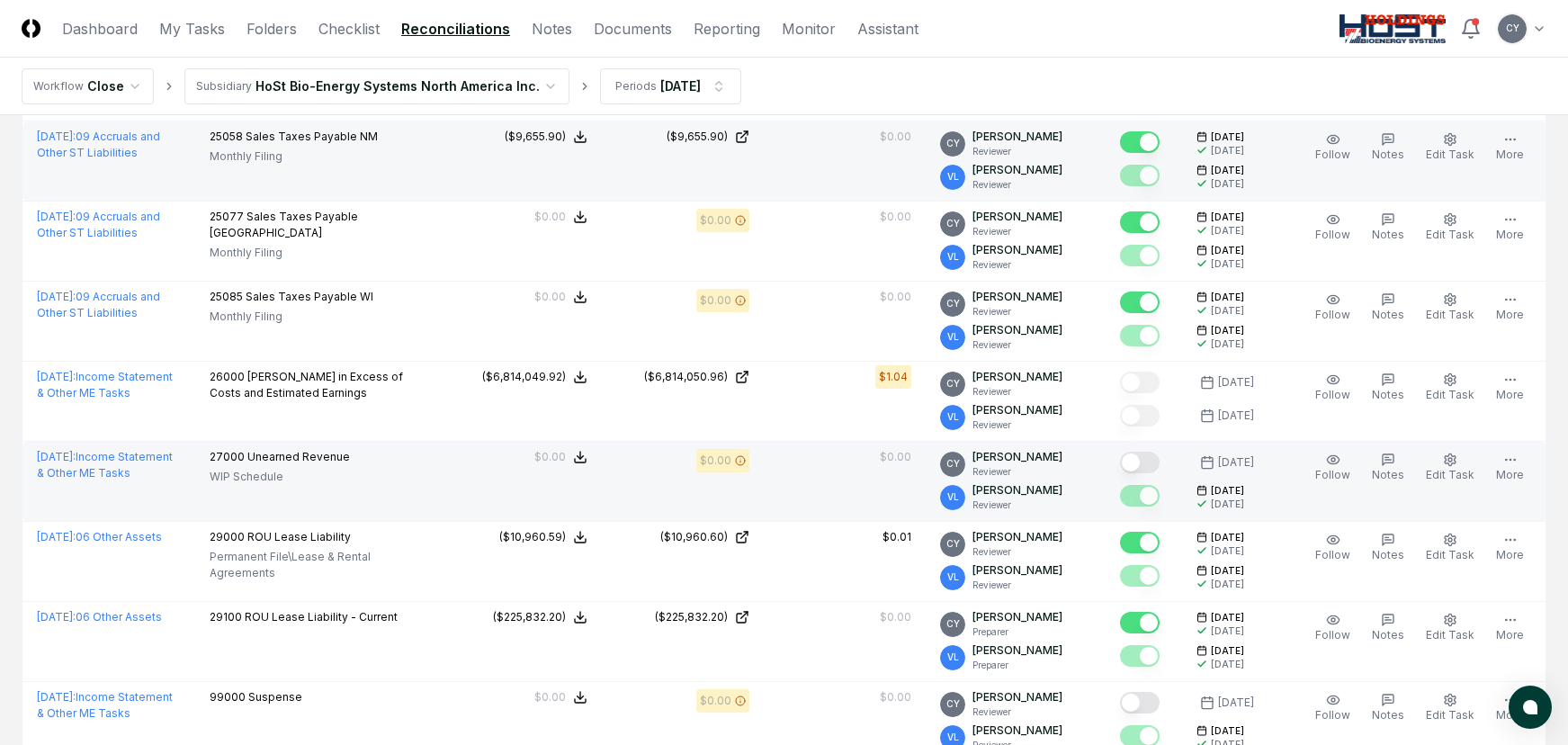
click at [1159, 466] on button "Mark complete" at bounding box center [1139, 463] width 40 height 22
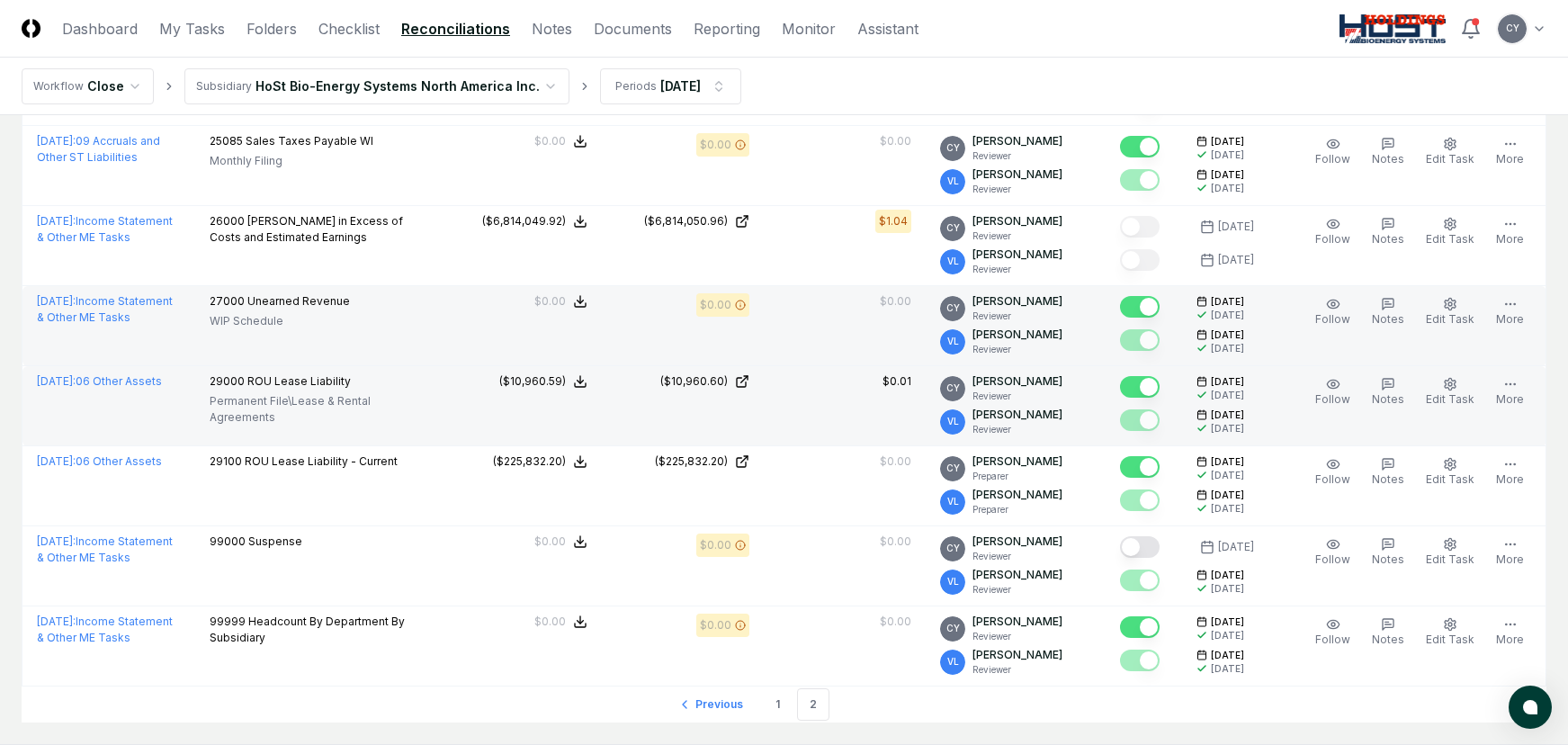
scroll to position [1756, 0]
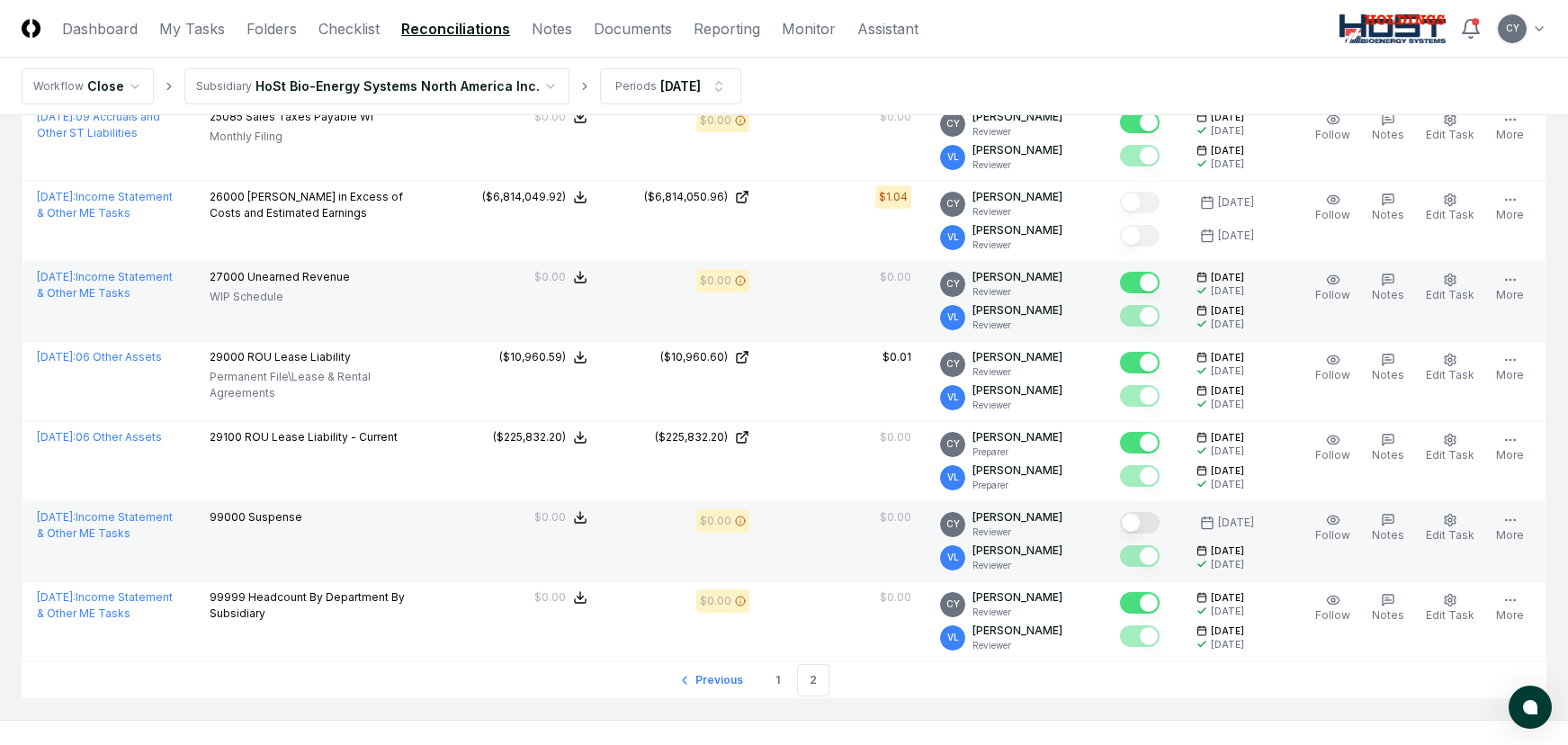
click at [1159, 530] on button "Mark complete" at bounding box center [1139, 523] width 40 height 22
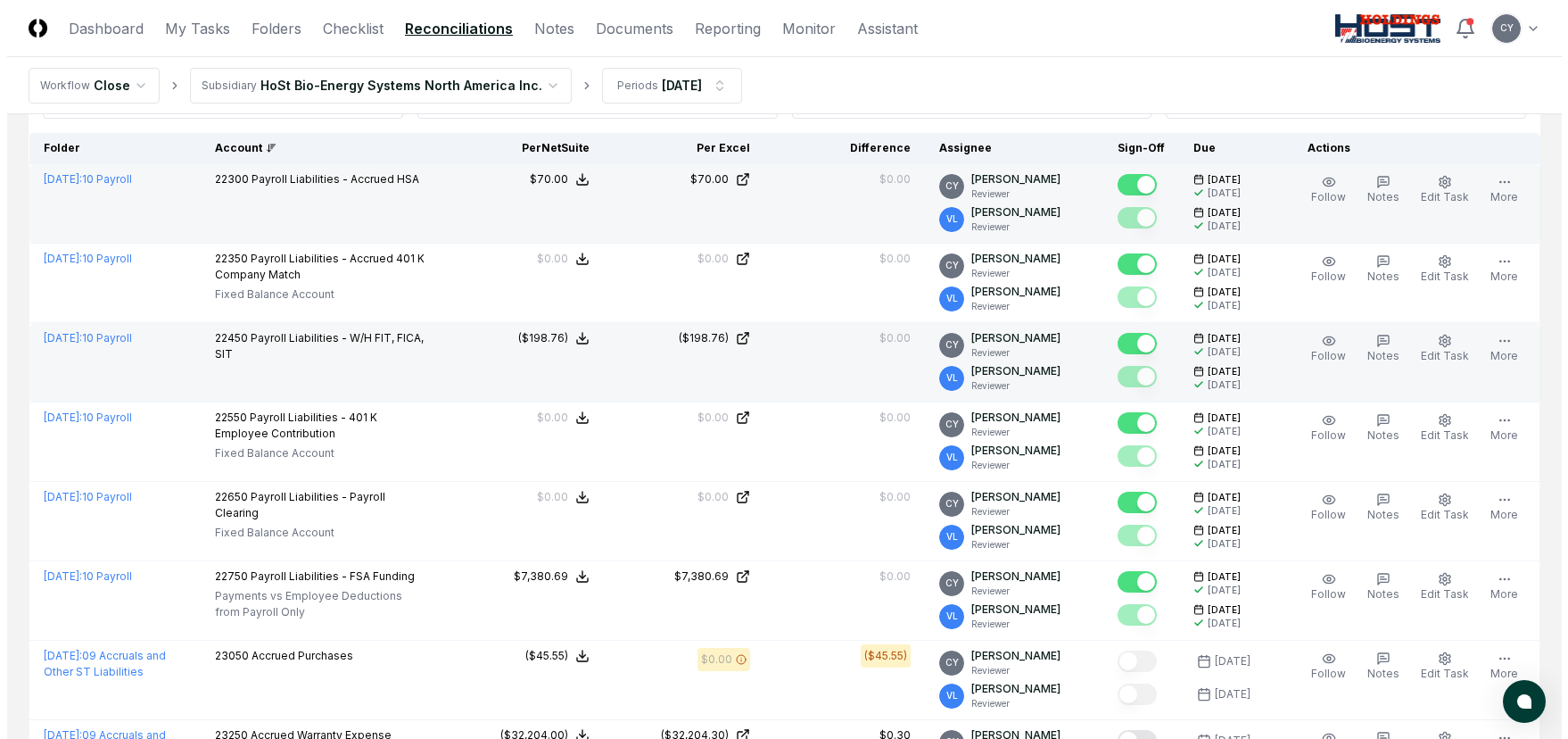
scroll to position [0, 0]
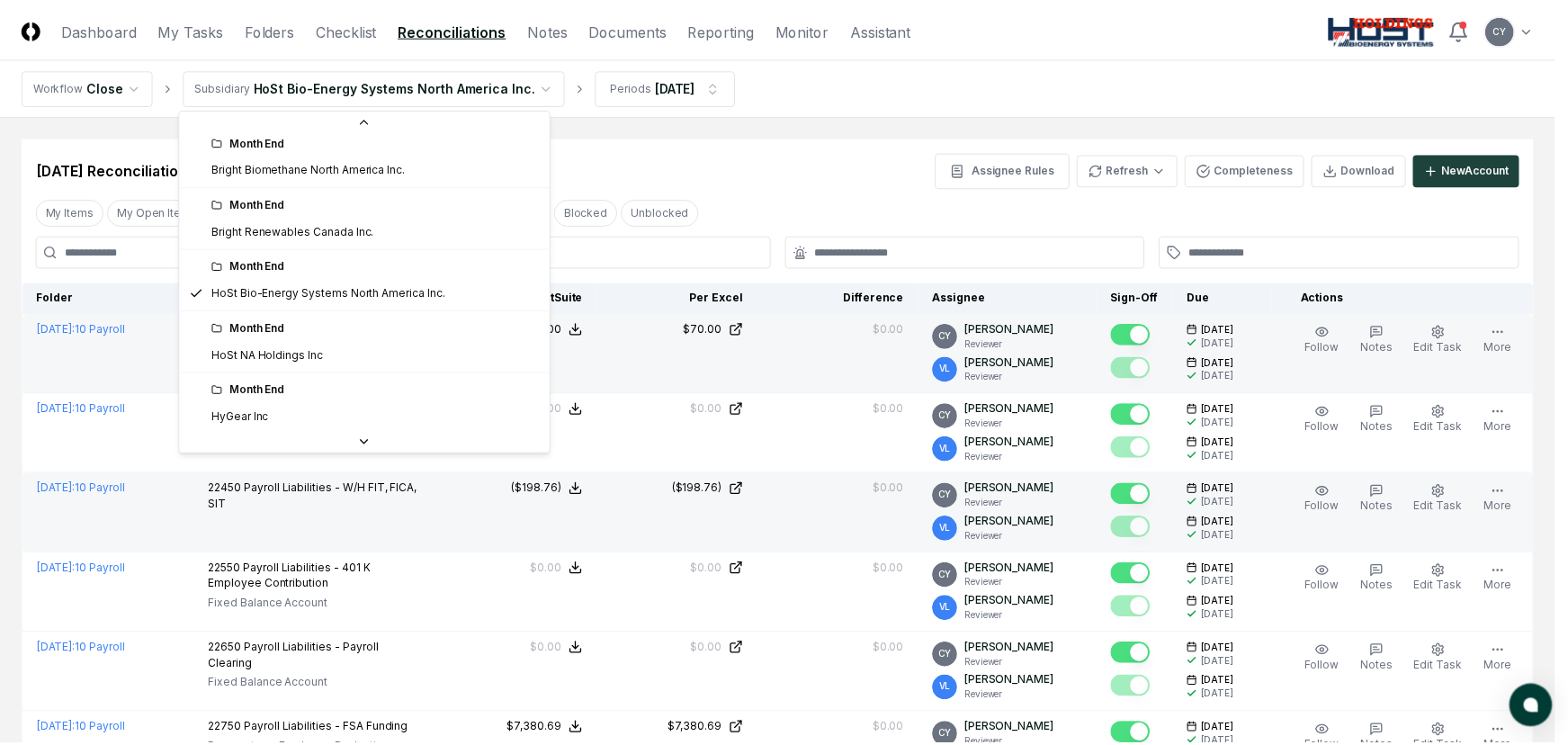
scroll to position [192, 0]
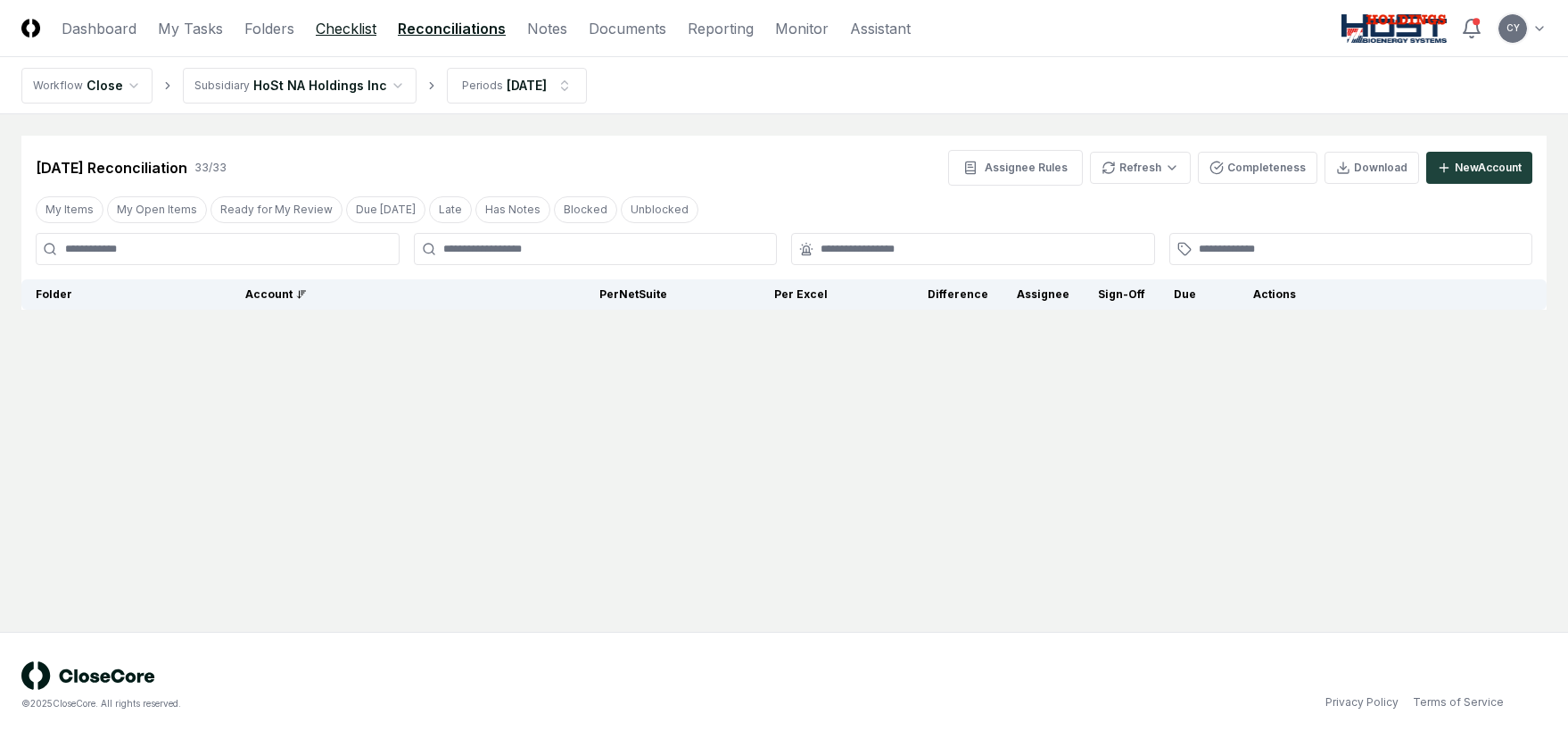
click at [347, 33] on link "Checklist" at bounding box center [345, 29] width 60 height 22
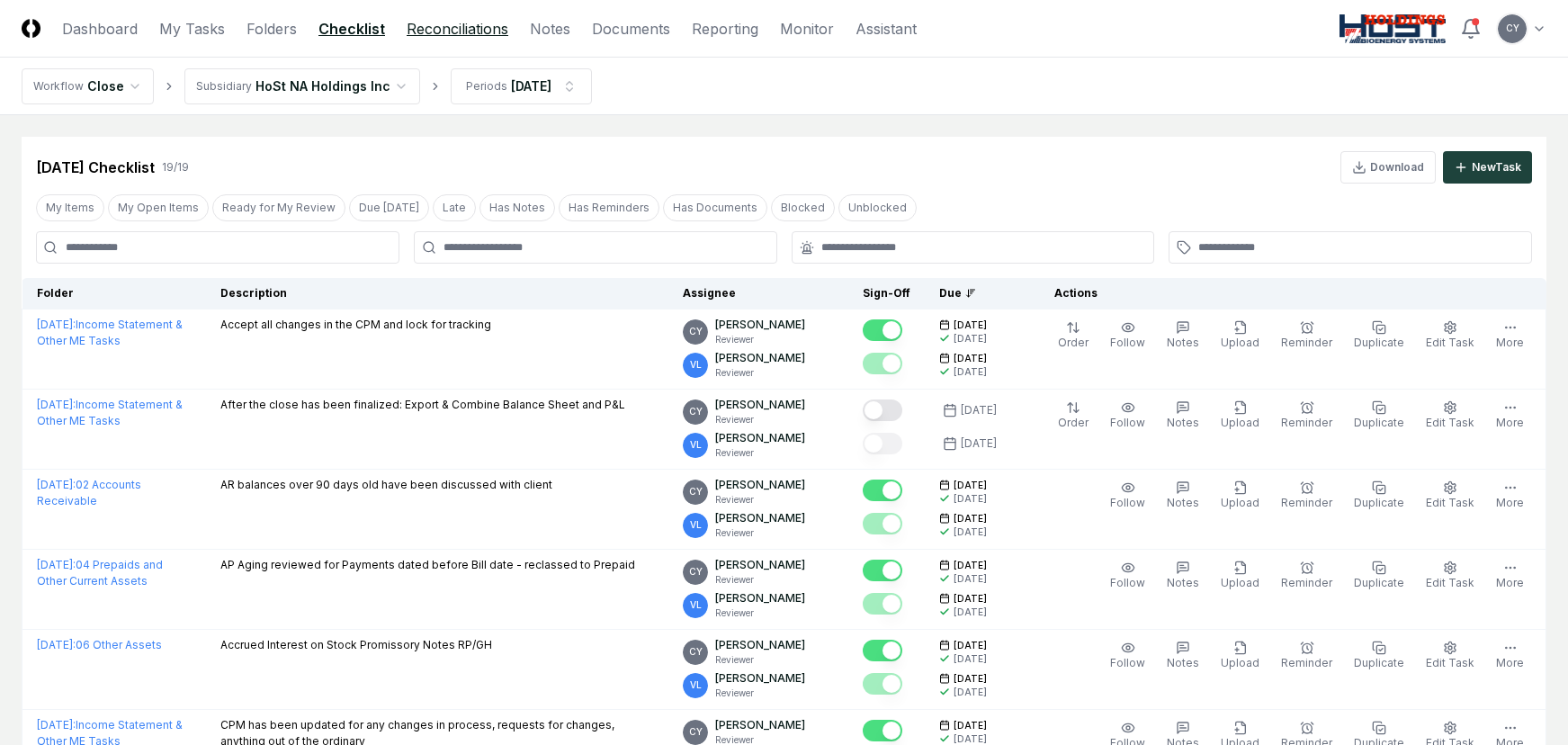
click at [457, 32] on link "Reconciliations" at bounding box center [458, 29] width 102 height 22
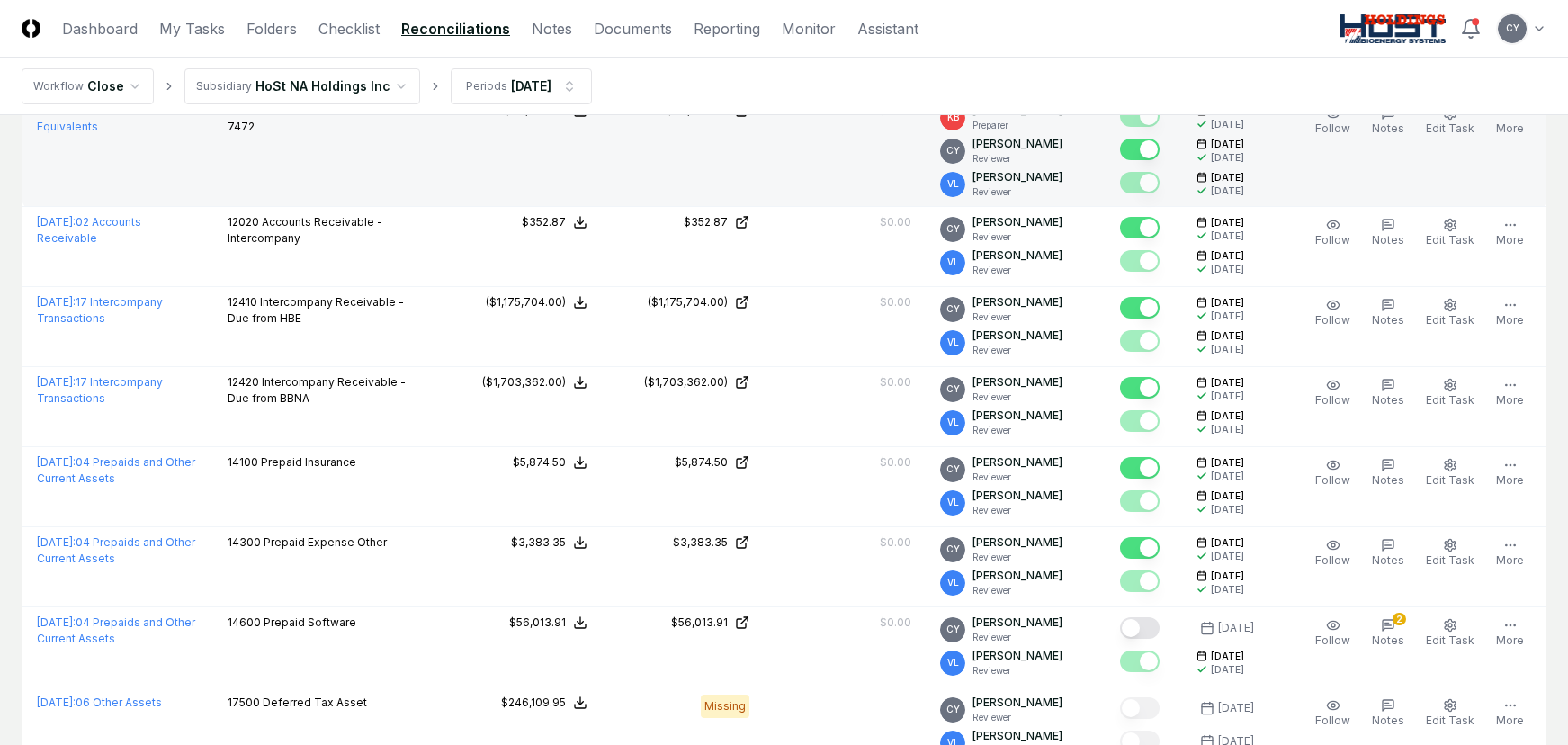
scroll to position [1170, 0]
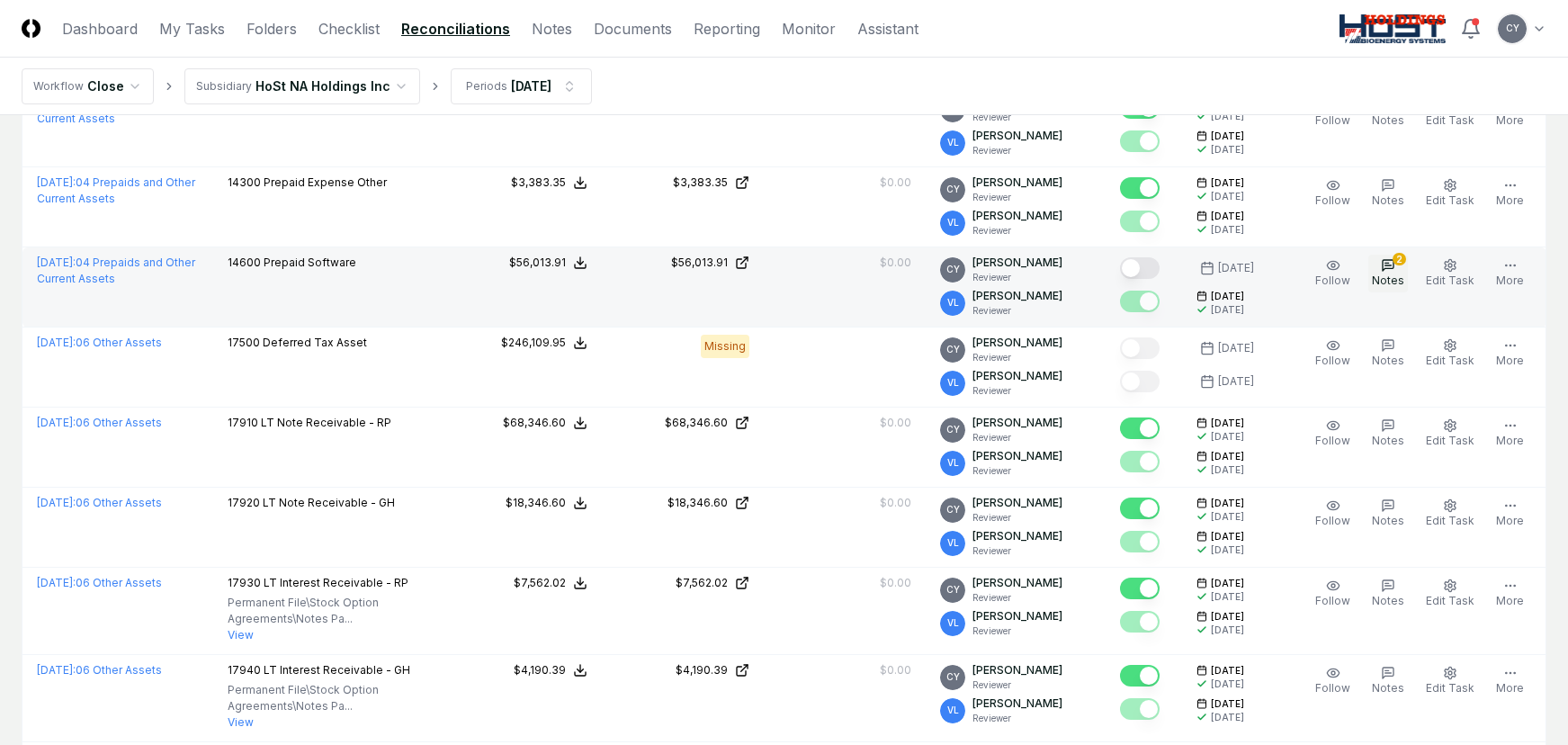
click at [1392, 274] on span "Notes" at bounding box center [1388, 280] width 32 height 14
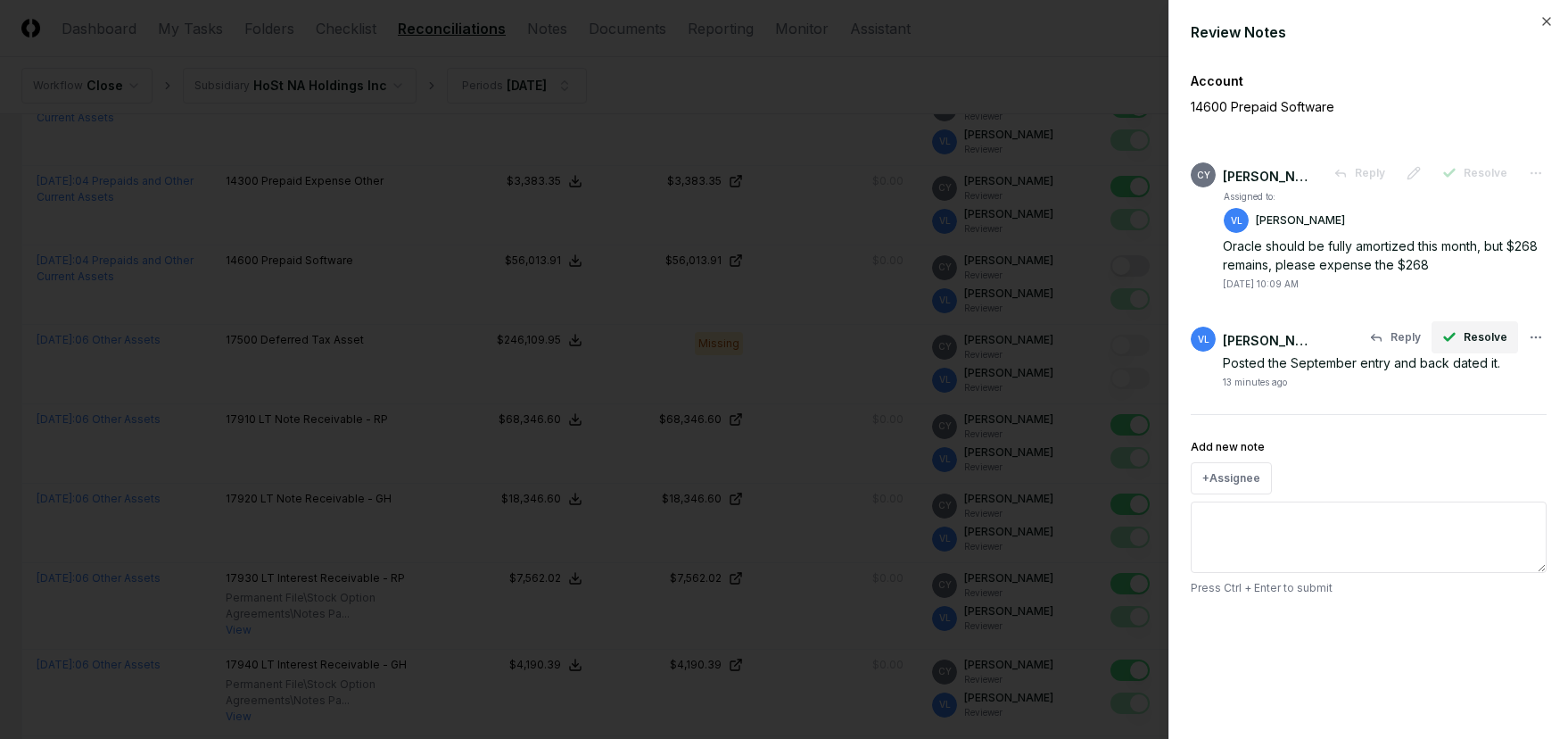
click at [1484, 340] on span "Resolve" at bounding box center [1486, 337] width 44 height 16
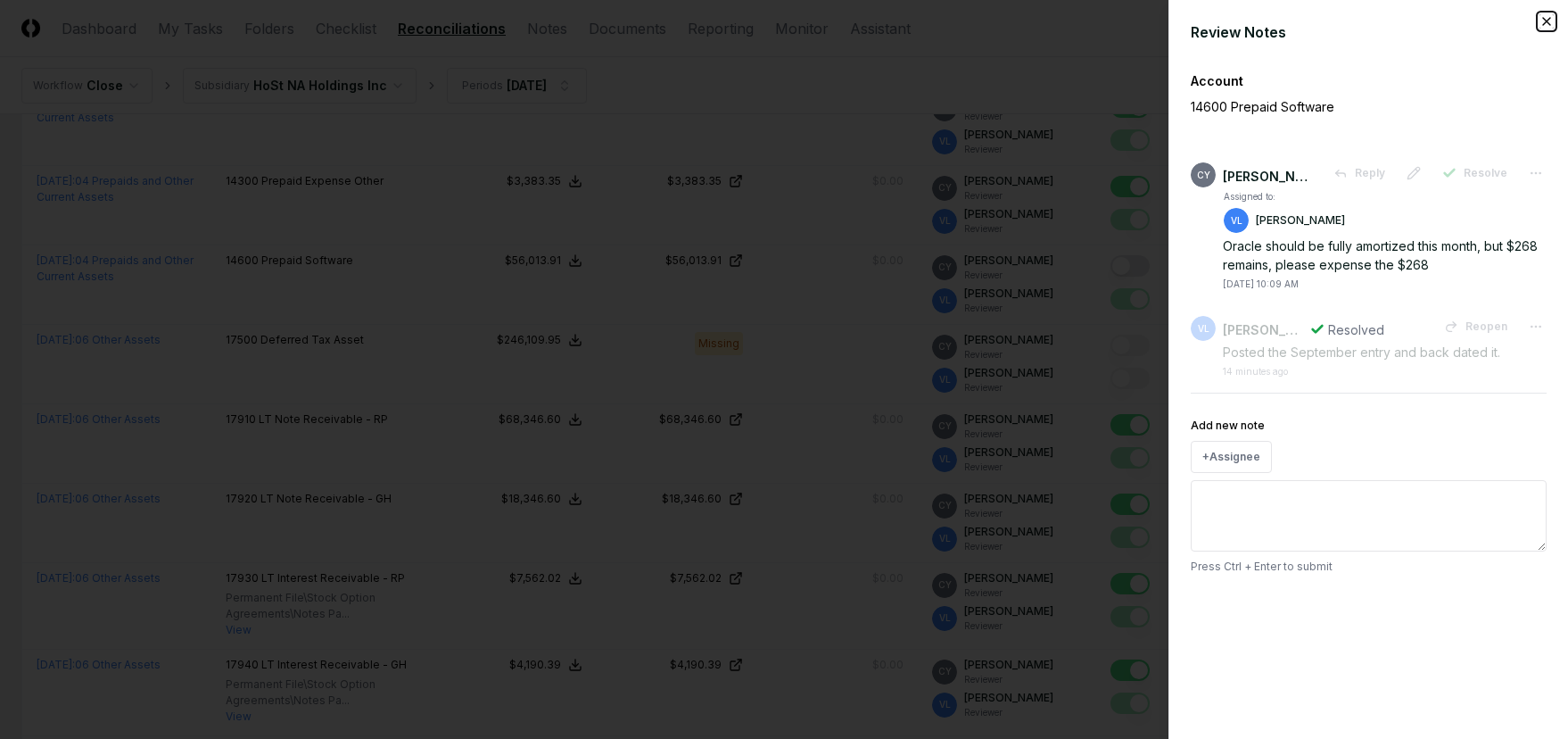
click at [1553, 23] on icon "button" at bounding box center [1546, 21] width 14 height 14
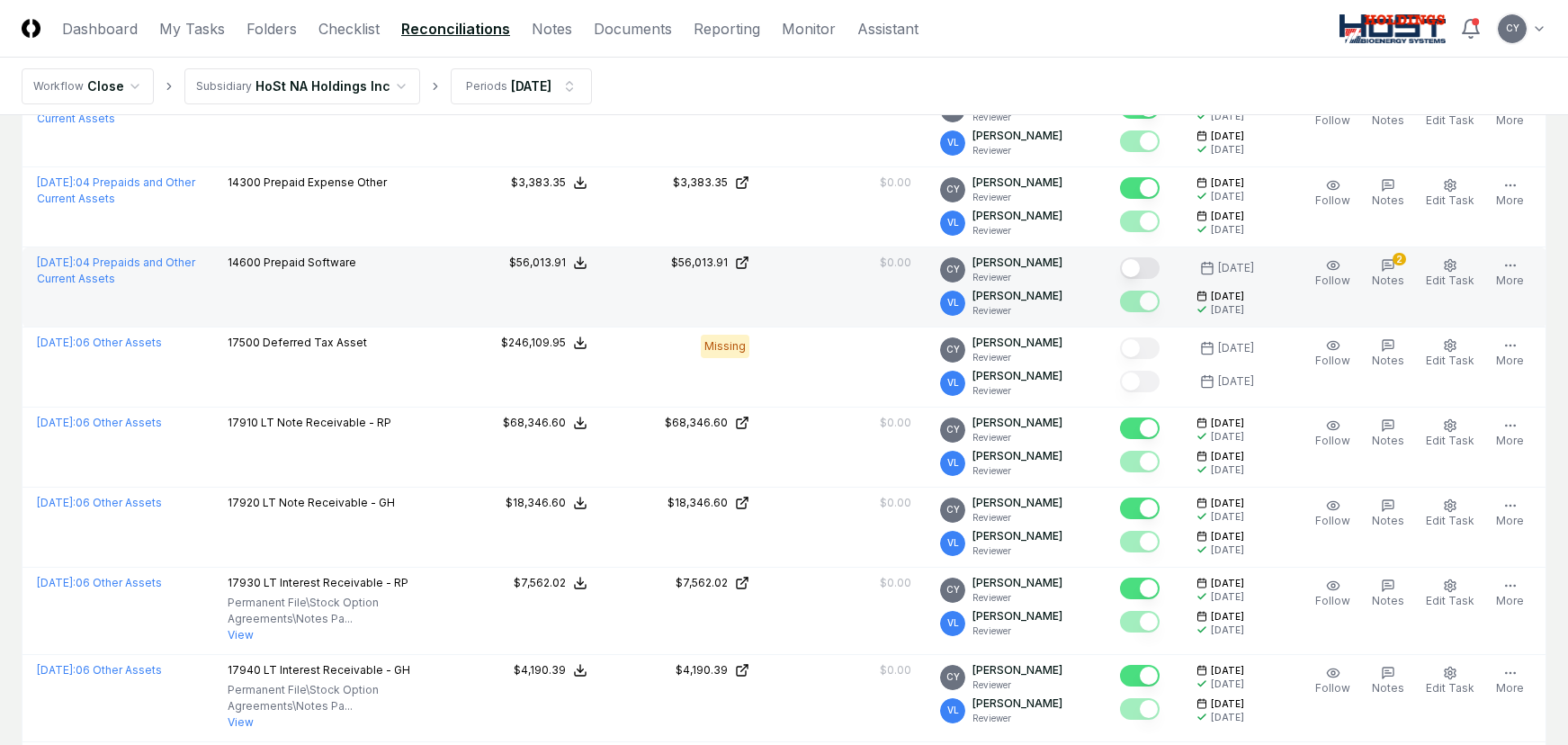
click at [1159, 267] on button "Mark complete" at bounding box center [1139, 268] width 40 height 22
